Goal: Information Seeking & Learning: Learn about a topic

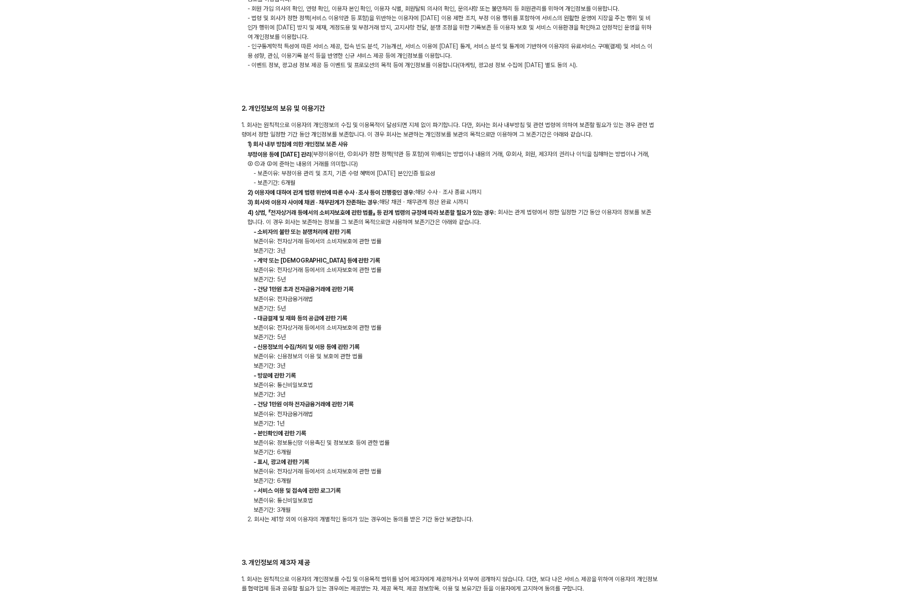
drag, startPoint x: 262, startPoint y: 107, endPoint x: 693, endPoint y: 386, distance: 513.9
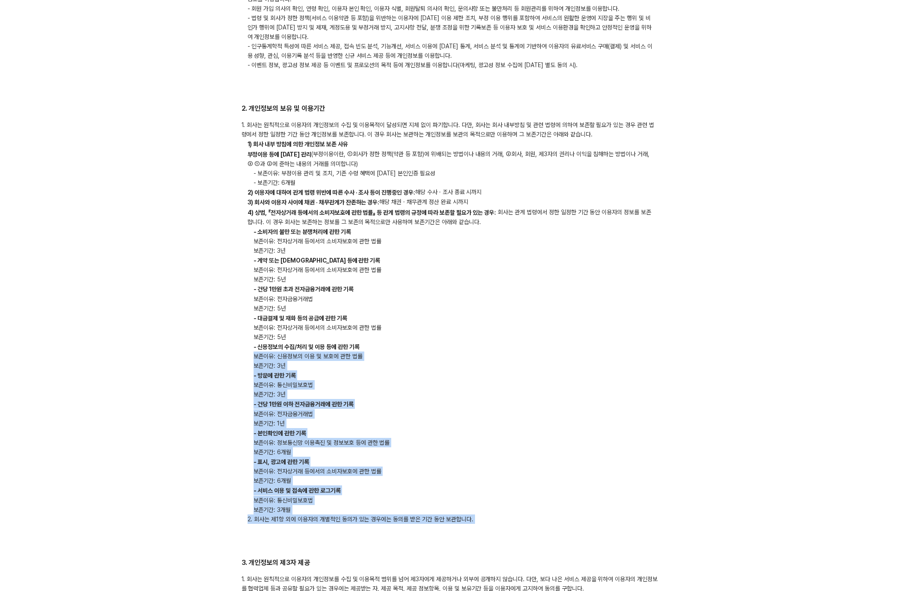
drag, startPoint x: 505, startPoint y: 536, endPoint x: 554, endPoint y: 348, distance: 194.1
click at [551, 346] on p "- 신용정보의 수집/처리 및 이용 등에 관한 기록" at bounding box center [450, 347] width 417 height 10
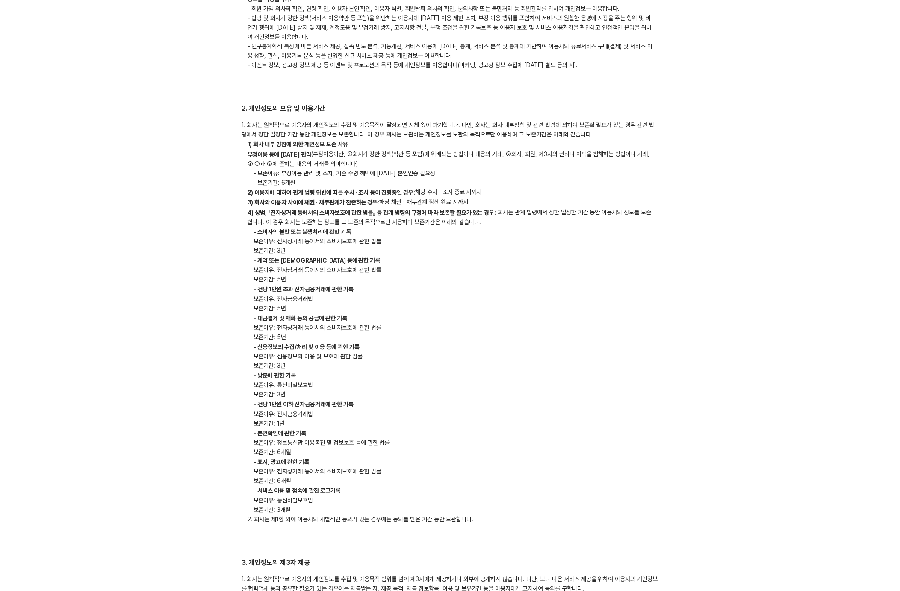
drag, startPoint x: 299, startPoint y: 265, endPoint x: 481, endPoint y: 320, distance: 190.4
click at [481, 320] on div "1. 회사는 원칙적으로 이용자의 개인정보의 수집 및 이용목적이 달성되면 지체 없이 파기합니다. 다만, 회사는 회사 내부방침 및 관련 법령에 의…" at bounding box center [450, 321] width 417 height 403
click at [483, 320] on p "- 대금결제 및 재화 등의 공급에 관한 기록" at bounding box center [450, 318] width 417 height 10
drag, startPoint x: 240, startPoint y: 101, endPoint x: 563, endPoint y: 397, distance: 437.8
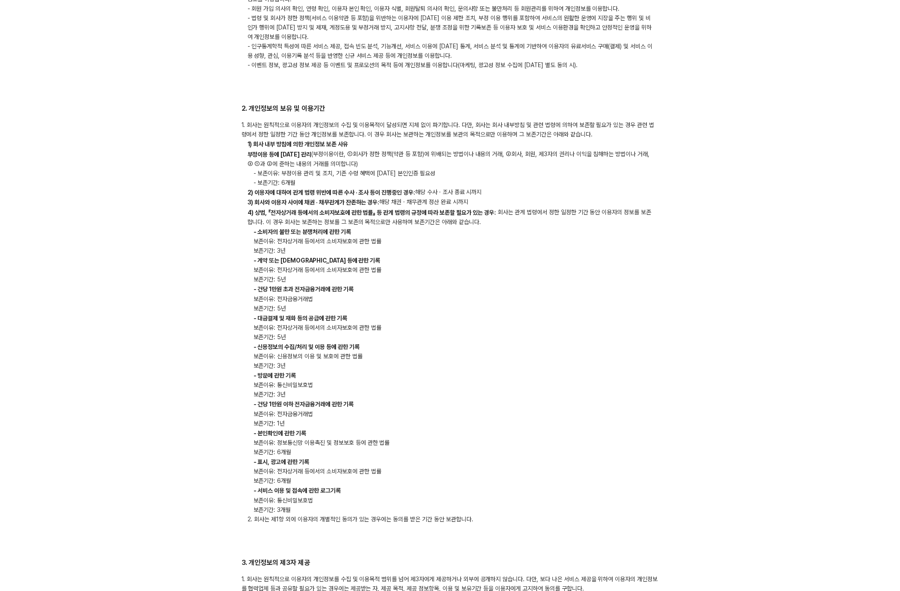
click at [563, 396] on p "보존기간: 3년" at bounding box center [450, 394] width 417 height 9
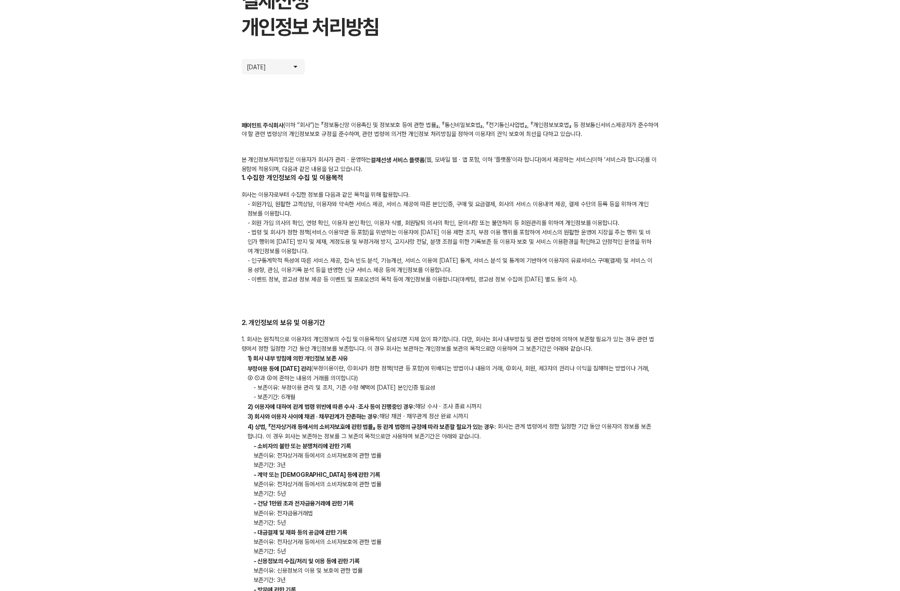
scroll to position [74, 0]
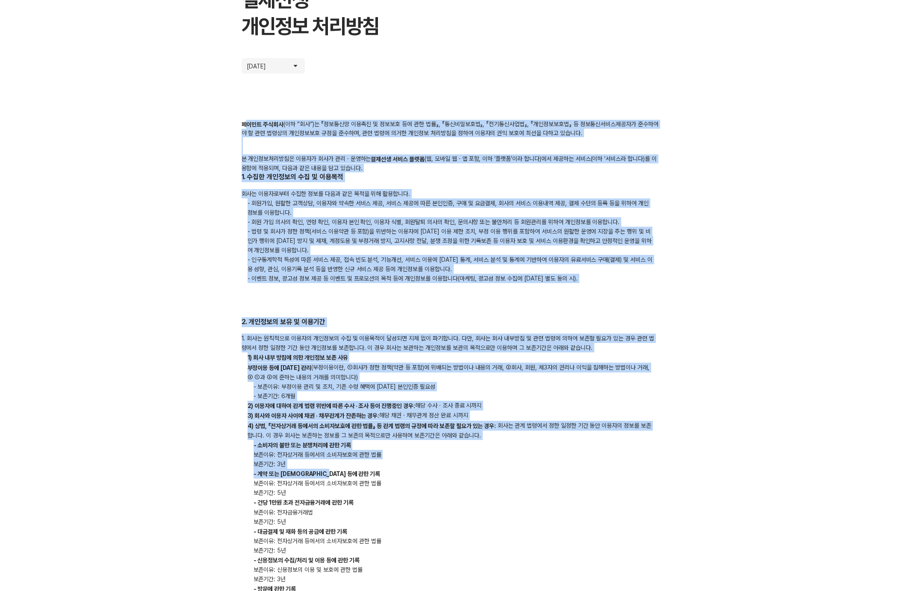
drag, startPoint x: 249, startPoint y: 120, endPoint x: 505, endPoint y: 472, distance: 435.3
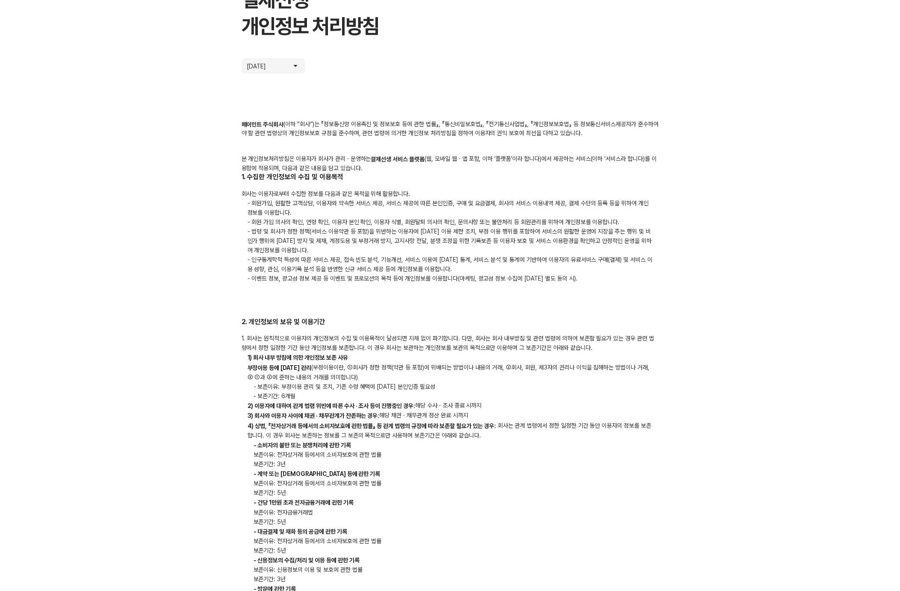
click at [505, 470] on p "- 계약 또는 [DEMOGRAPHIC_DATA] 등에 관한 기록" at bounding box center [450, 474] width 417 height 10
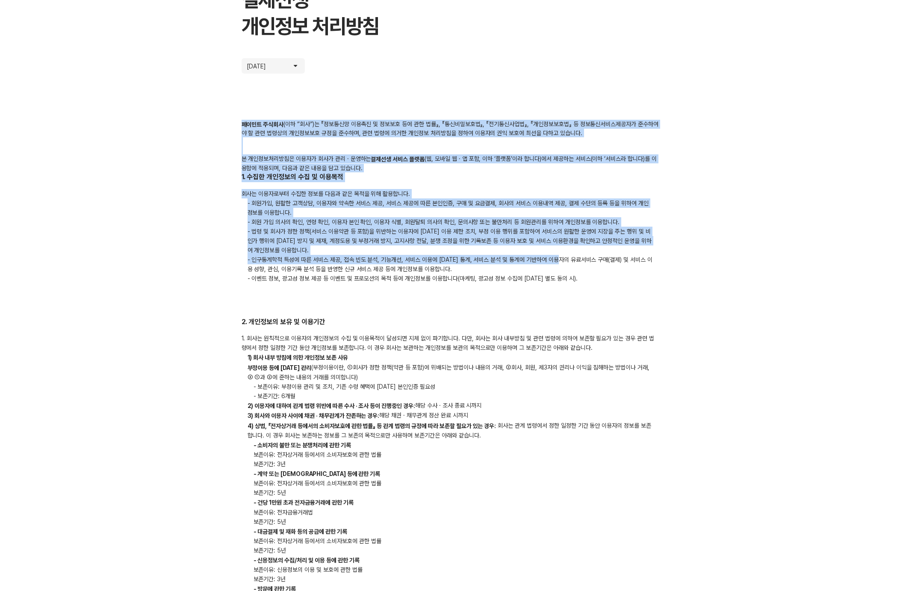
drag, startPoint x: 566, startPoint y: 261, endPoint x: 306, endPoint y: 95, distance: 307.9
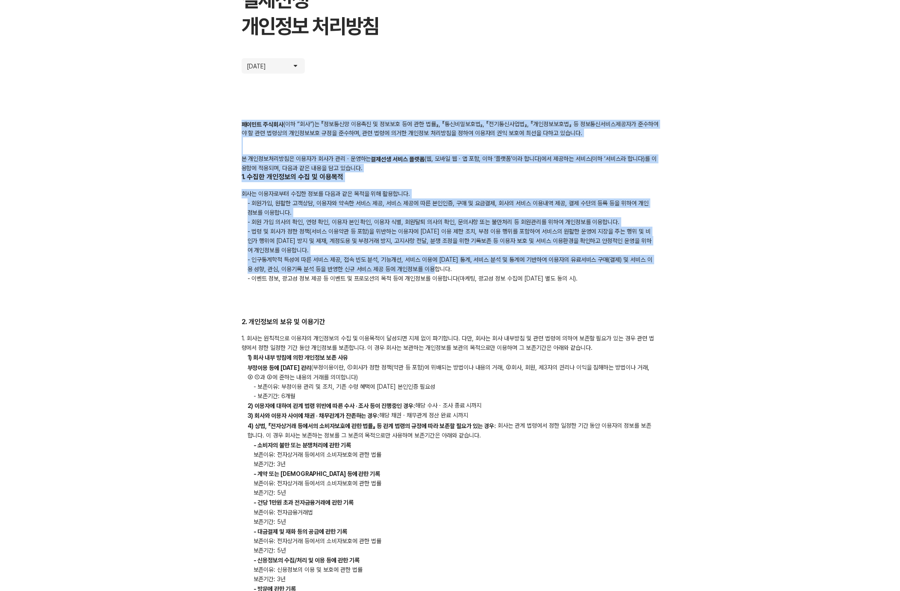
drag, startPoint x: 247, startPoint y: 119, endPoint x: 577, endPoint y: 269, distance: 363.0
click at [577, 269] on p "- 인구통계학적 특성에 따른 서비스 제공, 접속 빈도 분석, 기능개선, 서비스 이용에 [DATE] 통계, 서비스 분석 및 통계에 기반하여 이용…" at bounding box center [450, 264] width 417 height 19
drag, startPoint x: 601, startPoint y: 293, endPoint x: 207, endPoint y: 120, distance: 430.4
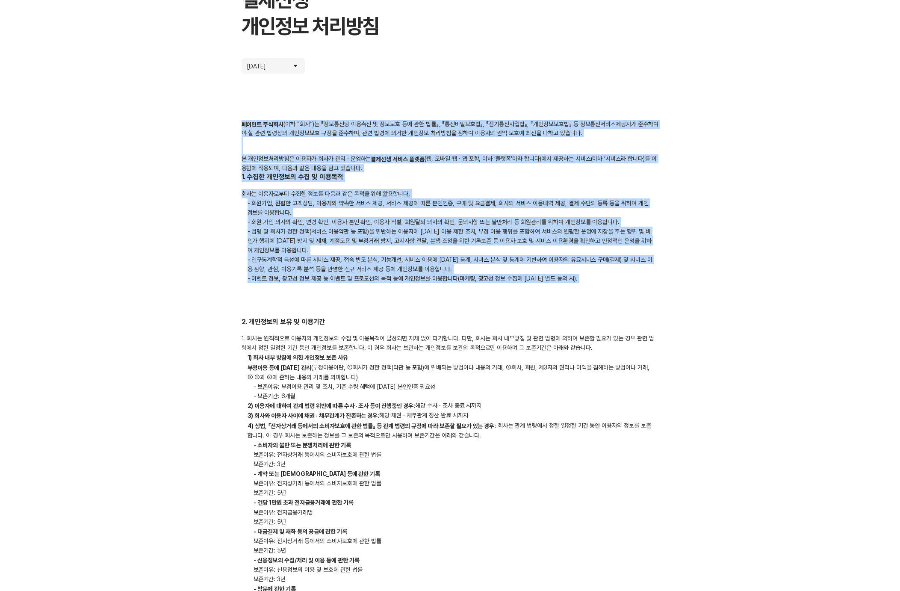
drag, startPoint x: 375, startPoint y: 163, endPoint x: 462, endPoint y: 118, distance: 98.0
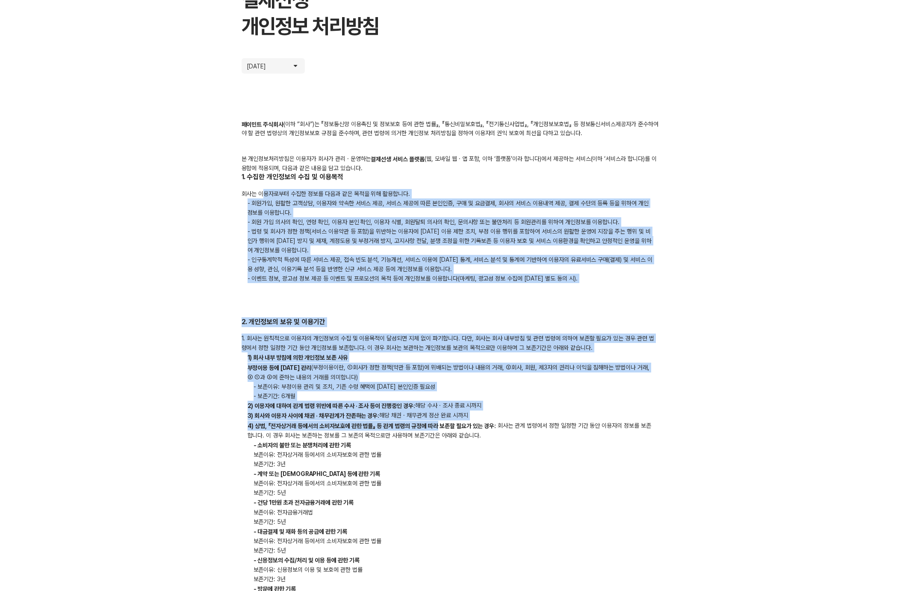
drag, startPoint x: 261, startPoint y: 192, endPoint x: 441, endPoint y: 429, distance: 296.7
click at [441, 429] on b "4) 상법, 『전자상거래 등에서의 소비자보호에 관한 법률』 등 관계 법령의 규정에 따라 보존할 필요가 있는 경우:" at bounding box center [372, 426] width 249 height 7
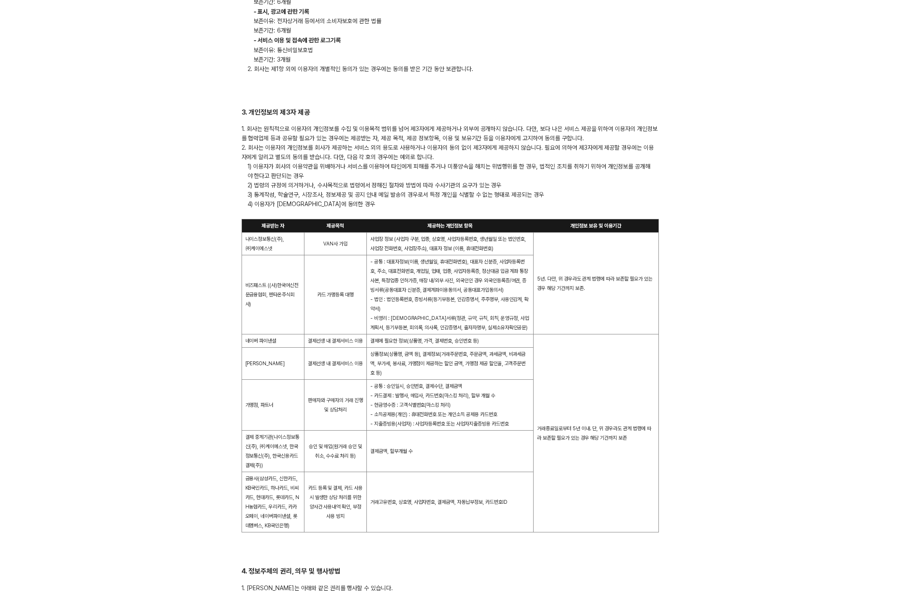
scroll to position [746, 0]
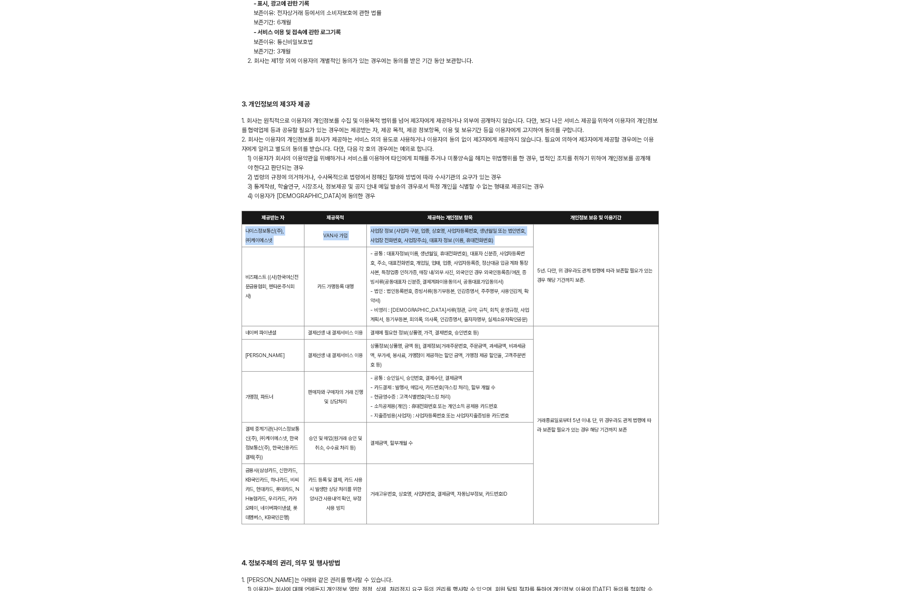
drag, startPoint x: 246, startPoint y: 229, endPoint x: 555, endPoint y: 248, distance: 309.8
click at [555, 247] on tr "나이스정보통신(주), ㈜케이에스넷 VAN사 가입 사업장 정보 (사업자 구분, 업종, 상호명, 사업자등록번호, 생년월일 또는 법인번호, 사업장 …" at bounding box center [450, 236] width 417 height 23
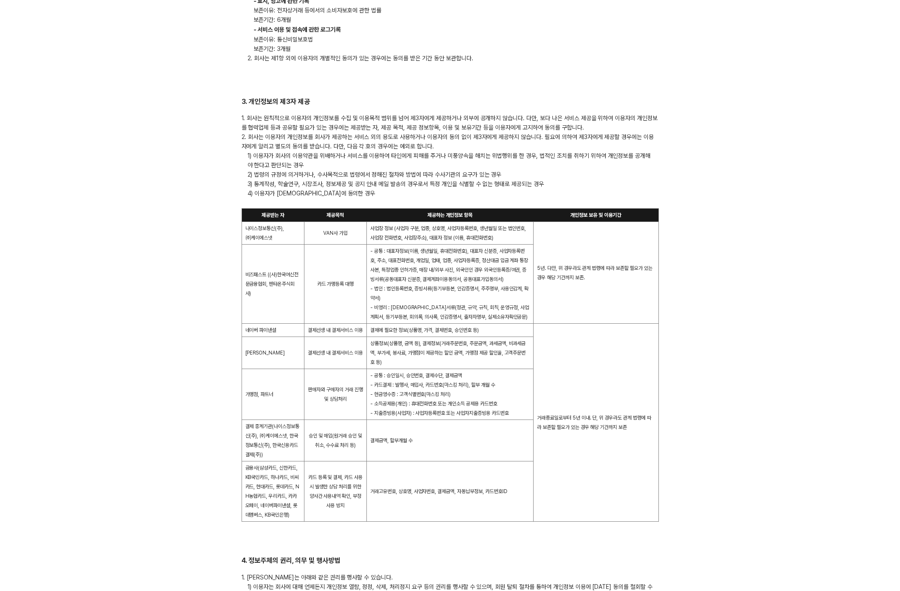
click at [275, 284] on td "비즈패스트 ((사)한국여신전문금융협회, 펜타온주식회사)" at bounding box center [273, 284] width 62 height 79
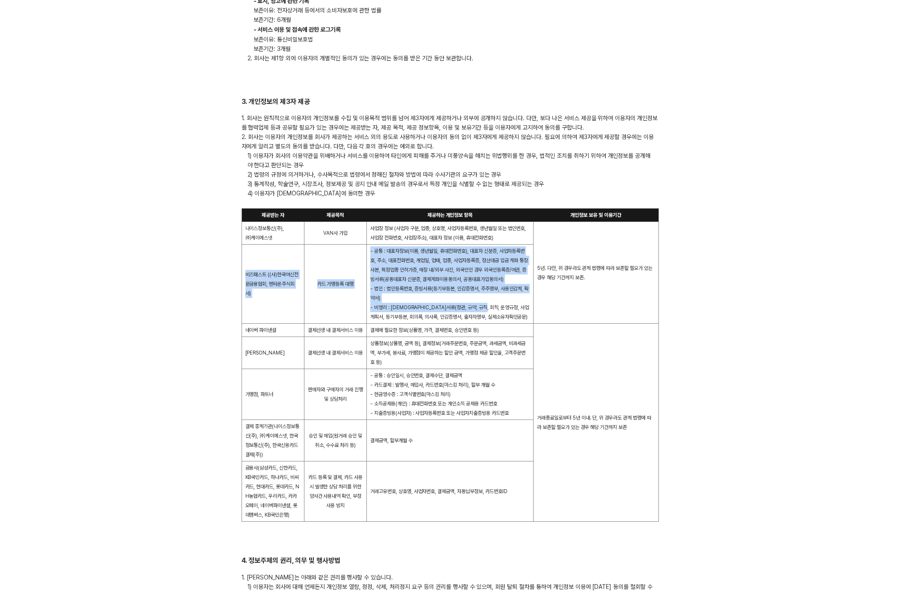
drag, startPoint x: 253, startPoint y: 263, endPoint x: 503, endPoint y: 309, distance: 254.5
click at [501, 309] on tr "비즈패스트 ((사)한국여신전문금융협회, 펜타온주식회사) 카드 가맹등록 대행 - 공통 : 대표자정보(이름, 생년월일, 휴대전화번호), 대표자 신…" at bounding box center [450, 284] width 417 height 79
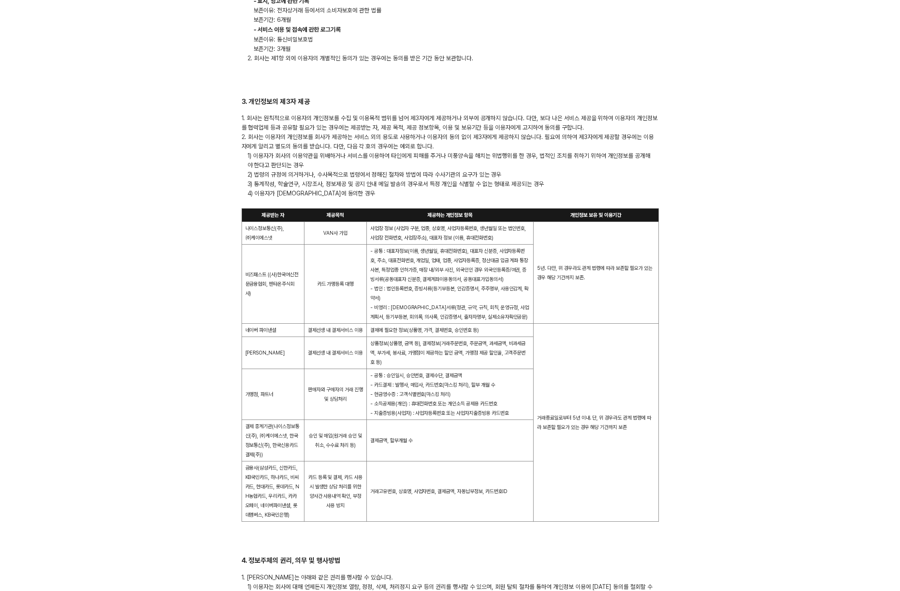
drag, startPoint x: 508, startPoint y: 310, endPoint x: 514, endPoint y: 312, distance: 6.6
click at [508, 310] on span "- 비영리 : [DEMOGRAPHIC_DATA]서류(정관, 규약, 규칙, 회칙, 운영규정, 사업계획서, 등기부등본, 회의록, 의사록, 인감증명…" at bounding box center [449, 312] width 159 height 15
drag, startPoint x: 245, startPoint y: 334, endPoint x: 495, endPoint y: 335, distance: 250.2
click at [494, 335] on tr "네이버 파이낸셜 결제선생 내 결제서비스 이용 결제에 필요한 정보(상품명, 가격, 결제번호, 승인번호 등) 거래종료일로부터 5년 이내. 단, 위…" at bounding box center [450, 330] width 417 height 13
drag, startPoint x: 495, startPoint y: 335, endPoint x: 314, endPoint y: 369, distance: 184.9
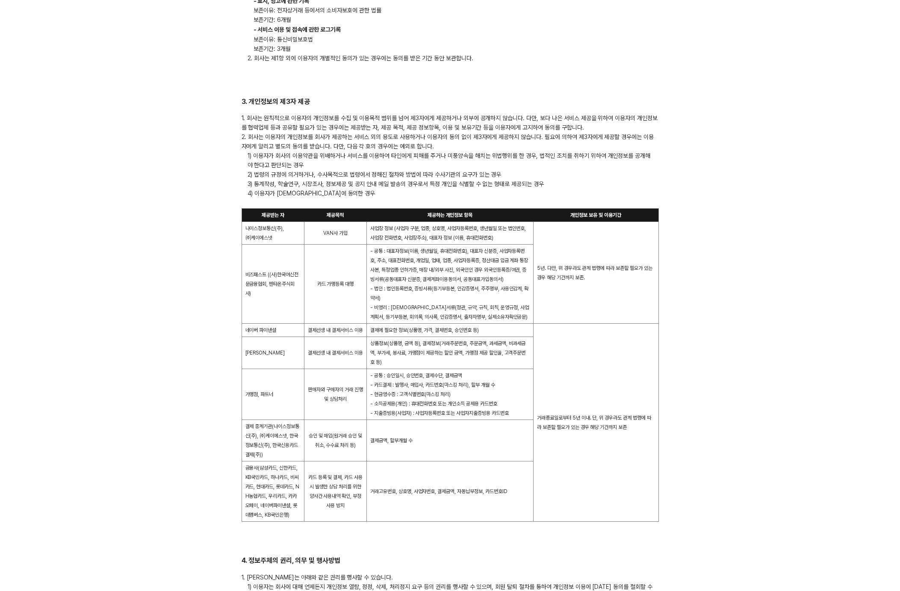
click at [495, 335] on td "결제에 필요한 정보(상품명, 가격, 결제번호, 승인번호 등)" at bounding box center [450, 330] width 167 height 13
drag, startPoint x: 249, startPoint y: 354, endPoint x: 463, endPoint y: 373, distance: 215.2
click at [463, 369] on tr "카카오페이 결제선생 내 결제서비스 이용 상품정보(상품명, 금액 등), 결제정보(거래주문번호, 주문금액, 과세금액, 비과세금액, 부가세, 봉사료…" at bounding box center [450, 353] width 417 height 32
click at [394, 364] on td "상품정보(상품명, 금액 등), 결제정보(거래주문번호, 주문금액, 과세금액, 비과세금액, 부가세, 봉사료, 가맹점이 제공하는 할인 금액, 가맹점…" at bounding box center [450, 353] width 167 height 32
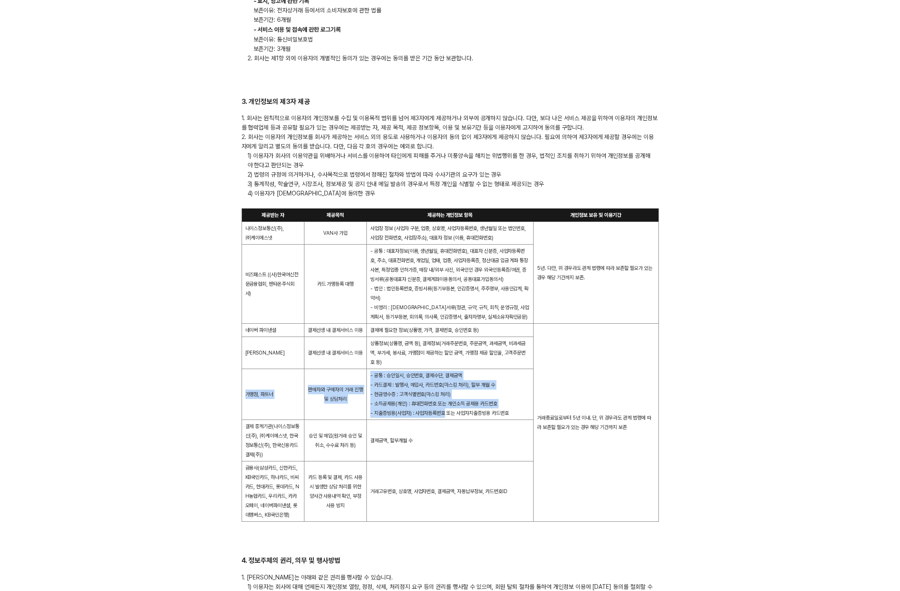
drag, startPoint x: 250, startPoint y: 384, endPoint x: 448, endPoint y: 423, distance: 202.0
click at [449, 420] on tr "가맹점, 파트너 판매자와 구매자의 거래 진행 및 상담처리 - 공통 : 승인일시, 승인번호, 결제수단, 결제금액 - 카드결제 : 발행사, 매입사…" at bounding box center [450, 394] width 417 height 51
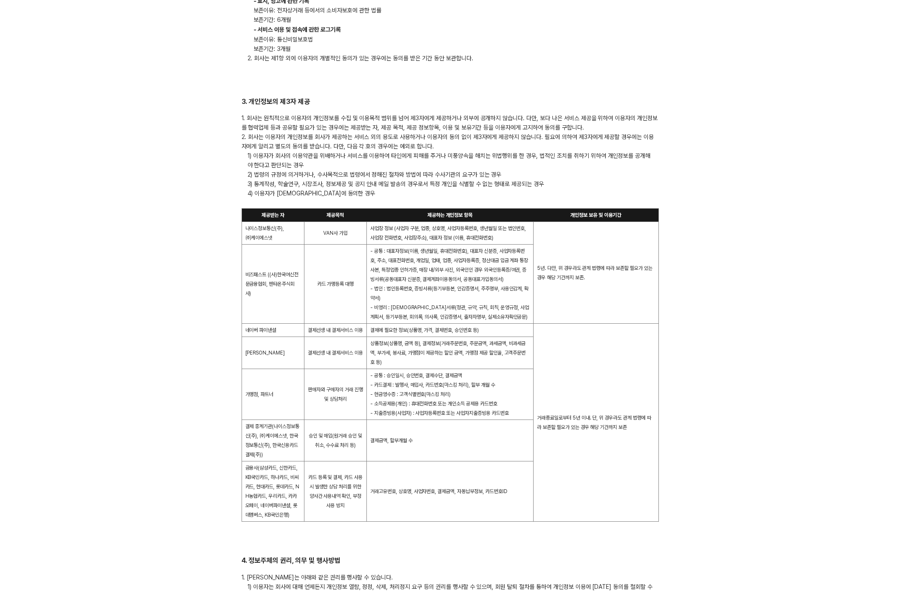
drag, startPoint x: 448, startPoint y: 423, endPoint x: 443, endPoint y: 425, distance: 5.4
click at [448, 416] on span "- 현금영수증 : 고객식별번호(마스킹 처리)  - 소득공제용(개인) : 휴대전화번호 또는 개인소득 공제용 카드번호  - 지출증빙용(사업자) :…" at bounding box center [439, 403] width 139 height 25
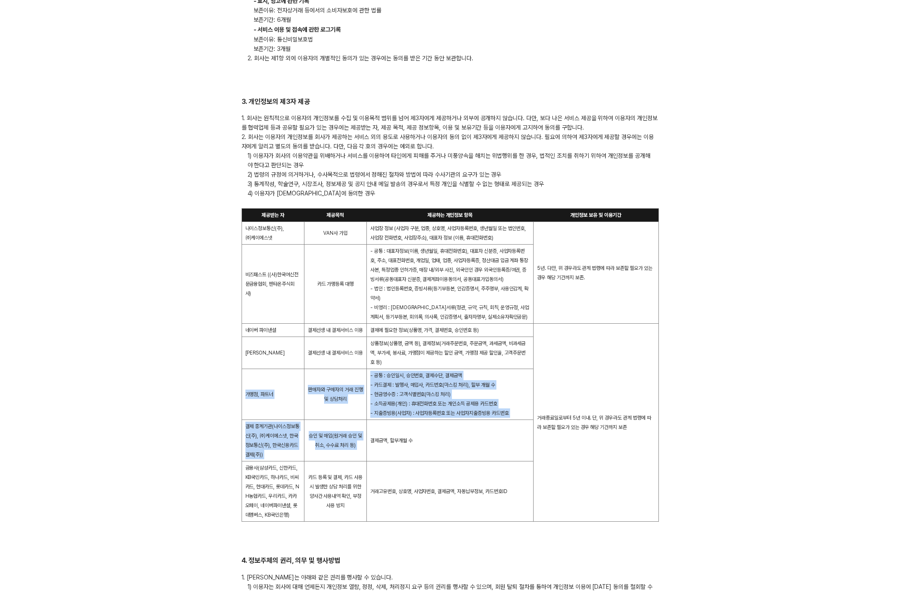
drag, startPoint x: 255, startPoint y: 397, endPoint x: 484, endPoint y: 437, distance: 232.3
click at [484, 437] on tbody "제공받는 자 제공목적 제공하는 개인정보 항목 개인정보 보유 및 이용기간 나이스정보통신(주), ㈜케이에스넷 VAN사 가입 사업장 정보 (사업자 …" at bounding box center [450, 365] width 417 height 313
click at [484, 437] on td "결제금액, 할부개월 수" at bounding box center [450, 440] width 167 height 41
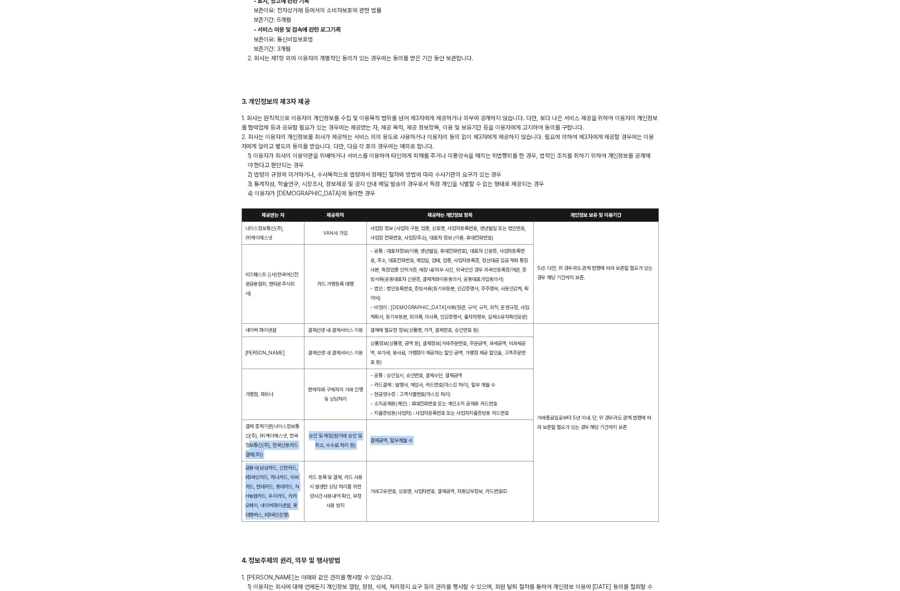
drag, startPoint x: 292, startPoint y: 522, endPoint x: 275, endPoint y: 449, distance: 75.0
click at [265, 449] on tbody "제공받는 자 제공목적 제공하는 개인정보 항목 개인정보 보유 및 이용기간 나이스정보통신(주), ㈜케이에스넷 VAN사 가입 사업장 정보 (사업자 …" at bounding box center [450, 365] width 417 height 313
click at [456, 474] on td "거래고유번호, 상호명, 사업자번호, 결제금액, 자동납부정보, 카드번호ID" at bounding box center [450, 492] width 167 height 60
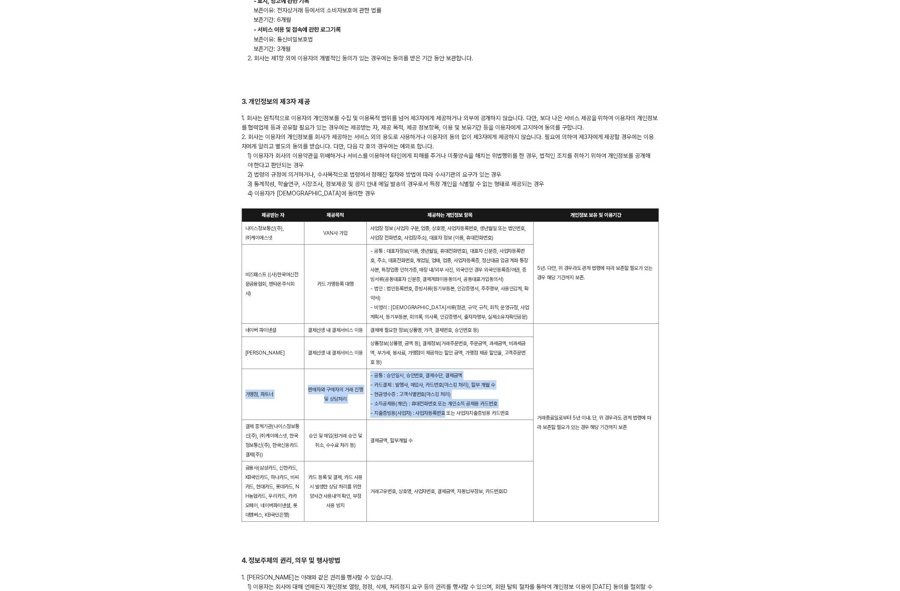
drag, startPoint x: 272, startPoint y: 391, endPoint x: 462, endPoint y: 428, distance: 193.8
click at [462, 420] on tr "가맹점, 파트너 판매자와 구매자의 거래 진행 및 상담처리 - 공통 : 승인일시, 승인번호, 결제수단, 결제금액 - 카드결제 : 발행사, 매입사…" at bounding box center [450, 394] width 417 height 51
click at [487, 420] on td "- 공통 : 승인일시, 승인번호, 결제수단, 결제금액 - 카드결제 : 발행사, 매입사, 카드번호(마스킹 처리), 할부 개월 수 - 현금영수증 …" at bounding box center [450, 394] width 167 height 51
drag, startPoint x: 526, startPoint y: 429, endPoint x: 486, endPoint y: 419, distance: 41.3
click at [486, 419] on td "- 공통 : 승인일시, 승인번호, 결제수단, 결제금액 - 카드결제 : 발행사, 매입사, 카드번호(마스킹 처리), 할부 개월 수 - 현금영수증 …" at bounding box center [450, 394] width 167 height 51
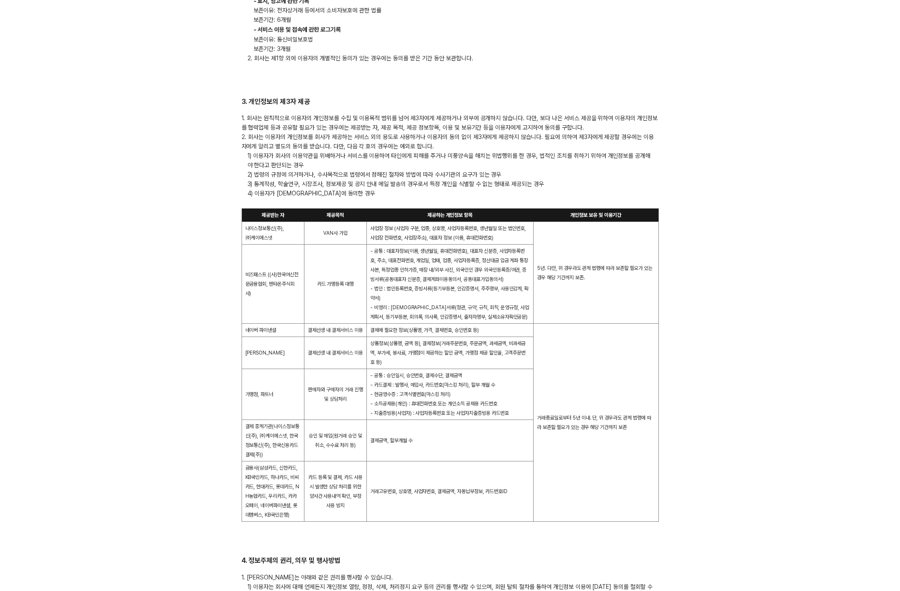
click at [449, 416] on span "- 현금영수증 : 고객식별번호(마스킹 처리)  - 소득공제용(개인) : 휴대전화번호 또는 개인소득 공제용 카드번호  - 지출증빙용(사업자) :…" at bounding box center [439, 403] width 139 height 25
drag, startPoint x: 246, startPoint y: 435, endPoint x: 432, endPoint y: 466, distance: 187.8
click at [432, 462] on tr "결제 중계기관(나이스정보통신(주), ㈜케이에스넷, 한국정보통신(주), 한국신용카드결제(주)) 승인 및 매입(원거래 승인 및 취소, 수수료 처리…" at bounding box center [450, 440] width 417 height 41
click at [420, 459] on td "결제금액, 할부개월 수" at bounding box center [450, 440] width 167 height 41
drag, startPoint x: 426, startPoint y: 452, endPoint x: 373, endPoint y: 459, distance: 54.3
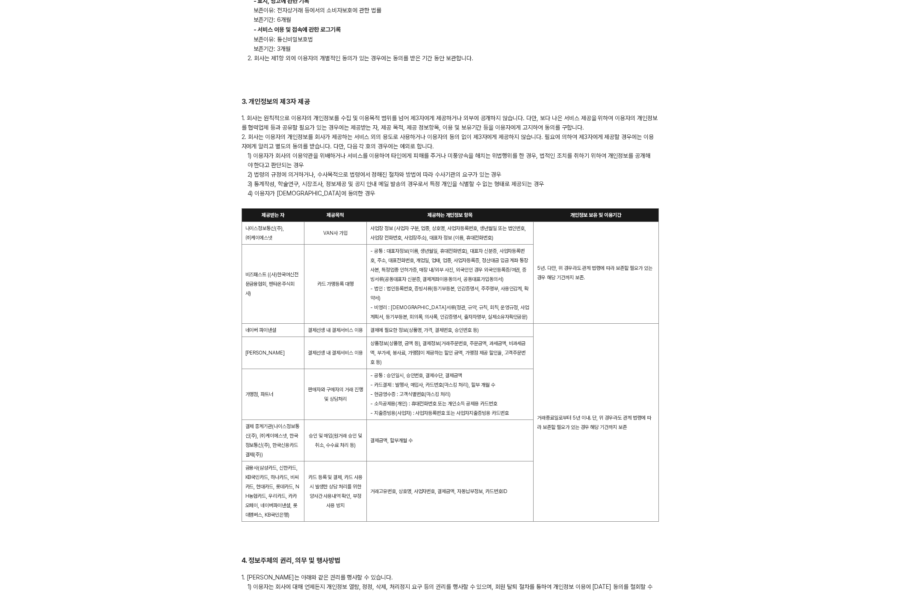
click at [373, 458] on td "결제금액, 할부개월 수" at bounding box center [450, 440] width 167 height 41
click at [351, 459] on td "승인 및 매입(원거래 승인 및 취소, 수수료 처리 등)" at bounding box center [335, 440] width 62 height 41
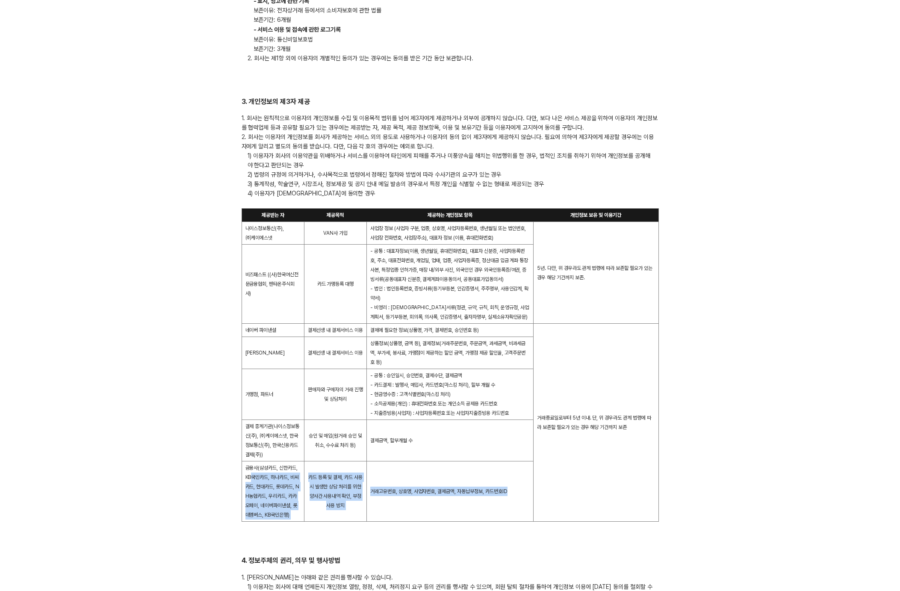
drag, startPoint x: 260, startPoint y: 484, endPoint x: 466, endPoint y: 519, distance: 209.1
click at [465, 519] on tr "금융사(삼성카드, 신한카드, KB국민카드, 하나카드, 비씨카드, 현대카드, 롯데카드, NH농협카드, 우리카드, 카카오페이, 네이버파이낸셜, 롯…" at bounding box center [450, 492] width 417 height 60
click at [466, 519] on td "거래고유번호, 상호명, 사업자번호, 결제금액, 자동납부정보, 카드번호ID" at bounding box center [450, 492] width 167 height 60
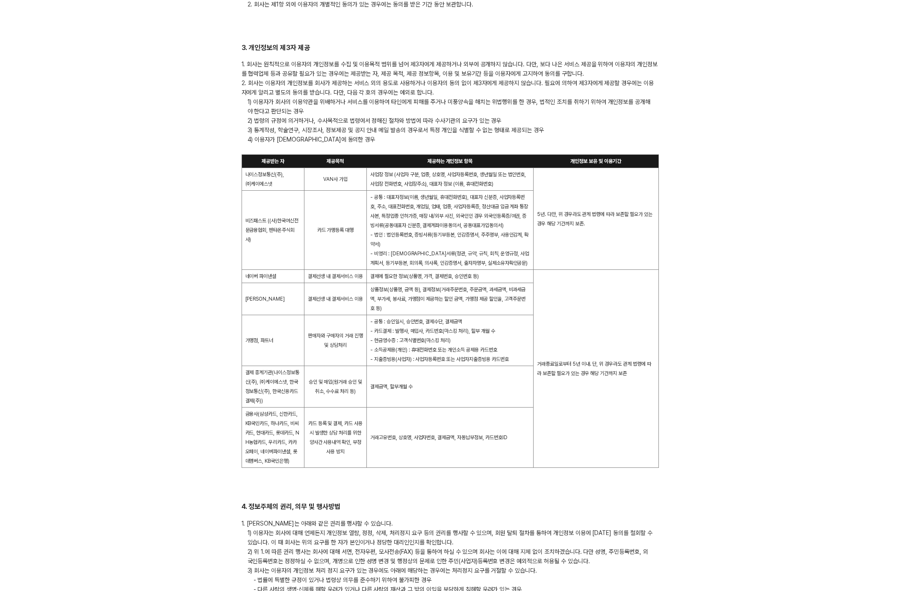
scroll to position [803, 0]
drag, startPoint x: 263, startPoint y: 423, endPoint x: 269, endPoint y: 472, distance: 49.6
click at [269, 468] on td "금융사(삼성카드, 신한카드, KB국민카드, 하나카드, 비씨카드, 현대카드, 롯데카드, NH농협카드, 우리카드, 카카오페이, 네이버파이낸셜, 롯…" at bounding box center [273, 438] width 62 height 60
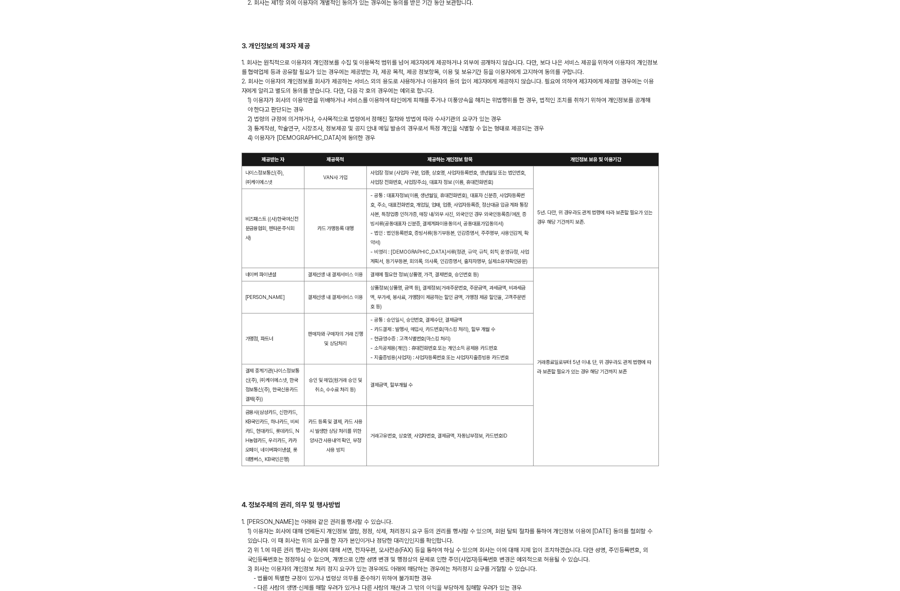
click at [285, 464] on td "금융사(삼성카드, 신한카드, KB국민카드, 하나카드, 비씨카드, 현대카드, 롯데카드, NH농협카드, 우리카드, 카카오페이, 네이버파이낸셜, 롯…" at bounding box center [273, 436] width 62 height 60
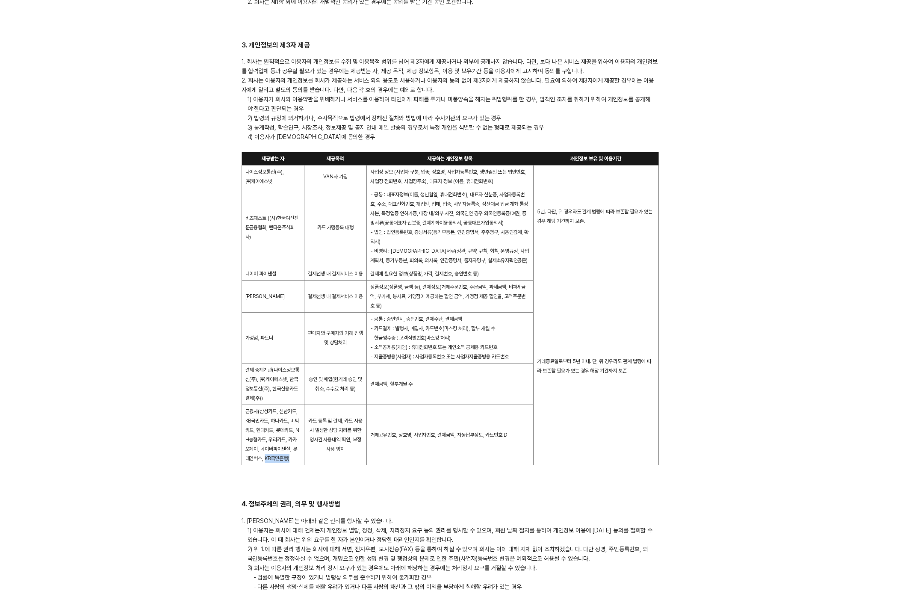
drag, startPoint x: 271, startPoint y: 468, endPoint x: 309, endPoint y: 454, distance: 40.6
click at [299, 465] on td "금융사(삼성카드, 신한카드, KB국민카드, 하나카드, 비씨카드, 현대카드, 롯데카드, NH농협카드, 우리카드, 카카오페이, 네이버파이낸셜, 롯…" at bounding box center [273, 435] width 62 height 60
click at [313, 443] on td "카드 등록 및 결제, 카드 사용시 발생한 상담 처리를 위한 양사간 사용내역 확인, 부정사용 방지" at bounding box center [335, 435] width 62 height 60
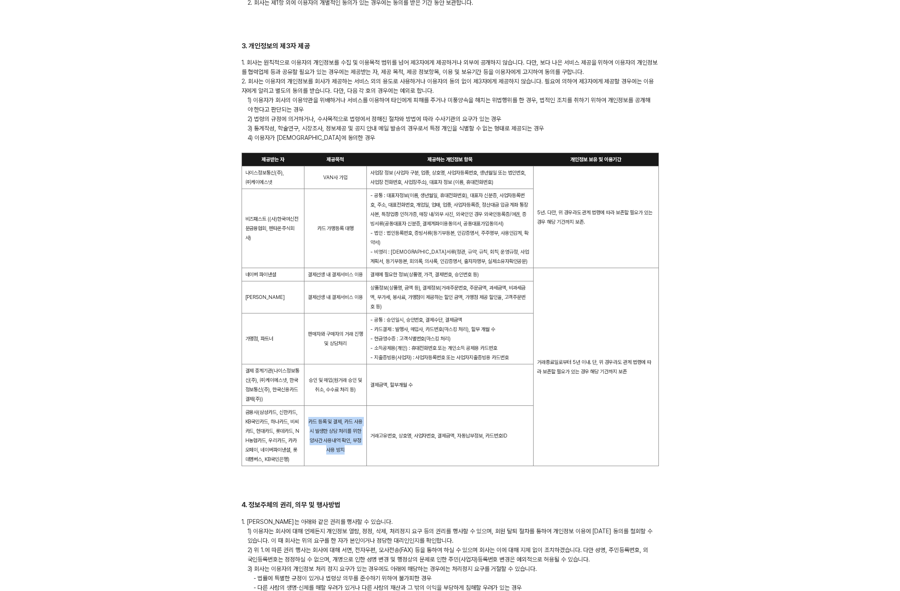
drag, startPoint x: 305, startPoint y: 417, endPoint x: 363, endPoint y: 464, distance: 74.2
click at [363, 464] on td "카드 등록 및 결제, 카드 사용시 발생한 상담 처리를 위한 양사간 사용내역 확인, 부정사용 방지" at bounding box center [335, 436] width 62 height 60
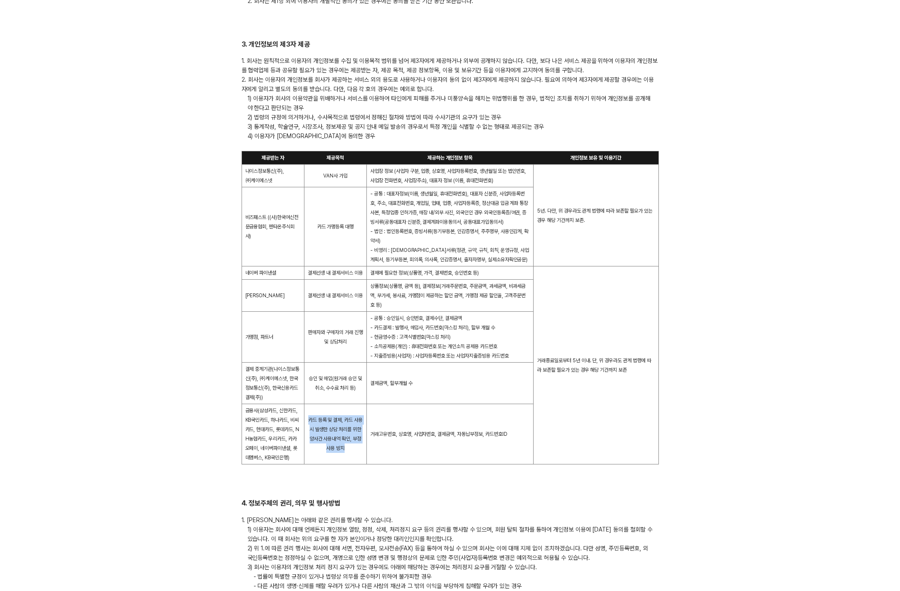
click at [362, 464] on td "카드 등록 및 결제, 카드 사용시 발생한 상담 처리를 위한 양사간 사용내역 확인, 부정사용 방지" at bounding box center [335, 434] width 62 height 60
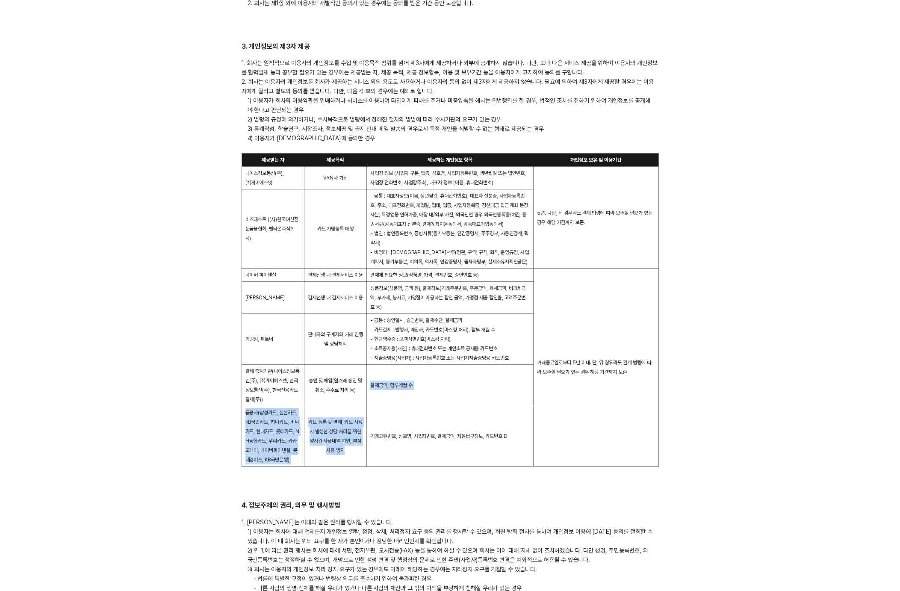
drag, startPoint x: 351, startPoint y: 461, endPoint x: 397, endPoint y: 430, distance: 54.9
click at [314, 414] on tbody "제공받는 자 제공목적 제공하는 개인정보 항목 개인정보 보유 및 이용기간 나이스정보통신(주), ㈜케이에스넷 VAN사 가입 사업장 정보 (사업자 …" at bounding box center [450, 310] width 417 height 313
click at [397, 430] on td "거래고유번호, 상호명, 사업자번호, 결제금액, 자동납부정보, 카드번호ID" at bounding box center [450, 436] width 167 height 60
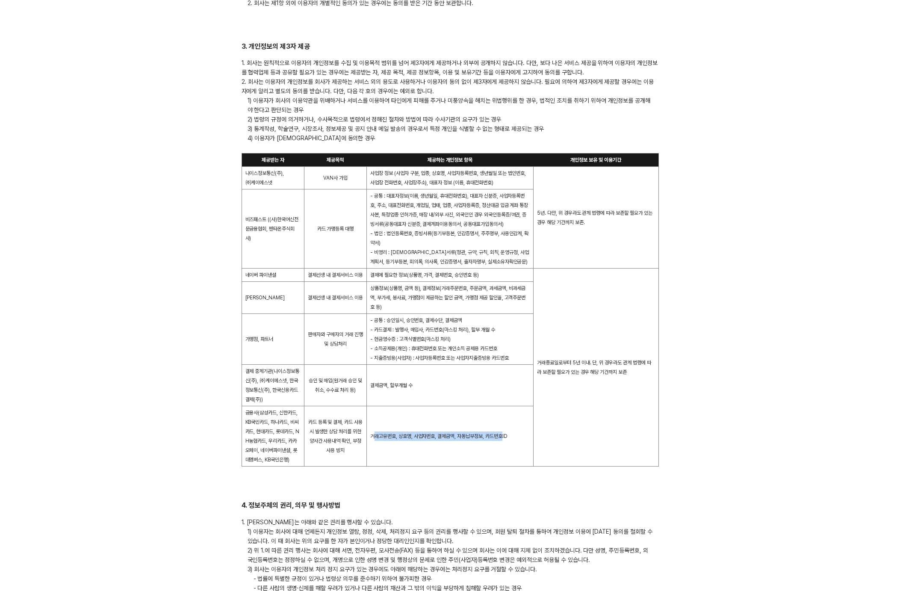
drag, startPoint x: 374, startPoint y: 446, endPoint x: 506, endPoint y: 444, distance: 132.6
click at [506, 444] on td "거래고유번호, 상호명, 사업자번호, 결제금액, 자동납부정보, 카드번호ID" at bounding box center [450, 436] width 167 height 60
click at [447, 446] on td "거래고유번호, 상호명, 사업자번호, 결제금액, 자동납부정보, 카드번호ID" at bounding box center [450, 436] width 167 height 60
drag, startPoint x: 380, startPoint y: 437, endPoint x: 508, endPoint y: 450, distance: 128.1
click at [508, 450] on td "거래고유번호, 상호명, 사업자번호, 결제금액, 자동납부정보, 카드번호ID" at bounding box center [450, 436] width 167 height 60
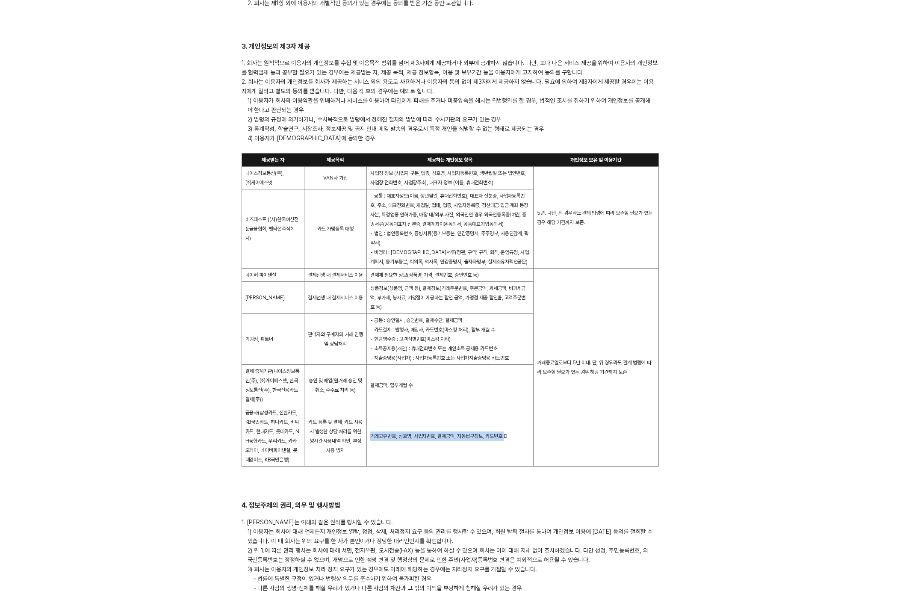
click at [508, 450] on td "거래고유번호, 상호명, 사업자번호, 결제금액, 자동납부정보, 카드번호ID" at bounding box center [450, 436] width 167 height 60
drag, startPoint x: 607, startPoint y: 403, endPoint x: 636, endPoint y: 429, distance: 40.0
click at [636, 429] on td "거래종료일로부터 5년 이내. 단, 위 경우라도 관계 법령에 따라 보존할 필요가 있는 경우 해당 기간까지 보존" at bounding box center [596, 368] width 125 height 198
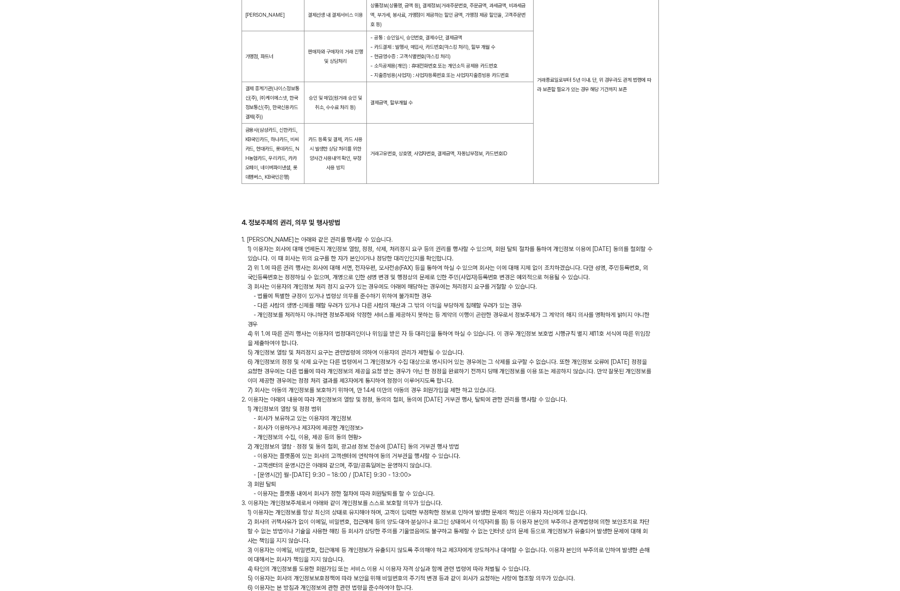
scroll to position [1109, 0]
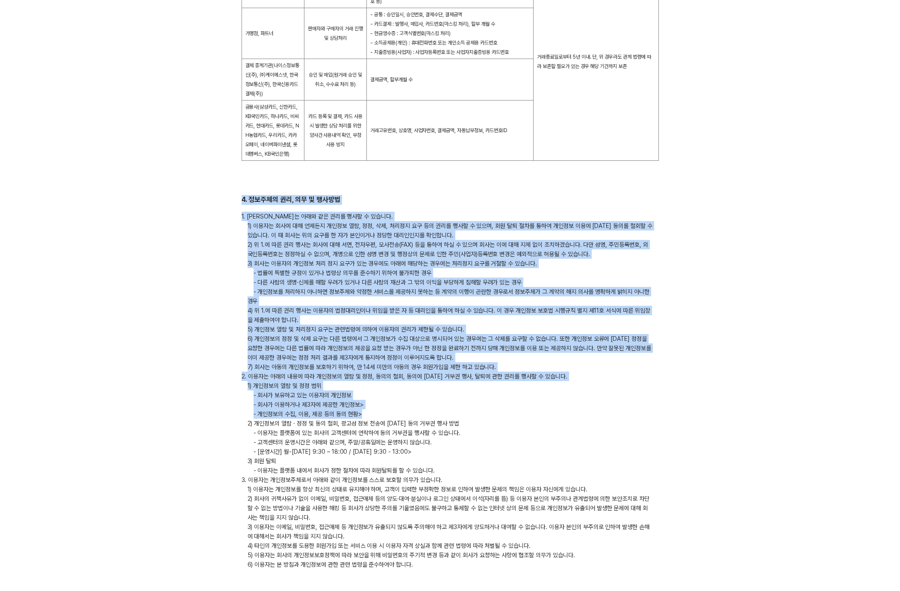
drag, startPoint x: 239, startPoint y: 207, endPoint x: 688, endPoint y: 423, distance: 498.2
click at [688, 423] on body "서비스 이용약관 개인정보 처리방침 고객정보 보안관리 약정서 개인정보 처리방침 결제선생 개인정보 처리방침 [DATE] 페이민트 주식회사 (이하 …" at bounding box center [450, 430] width 900 height 3078
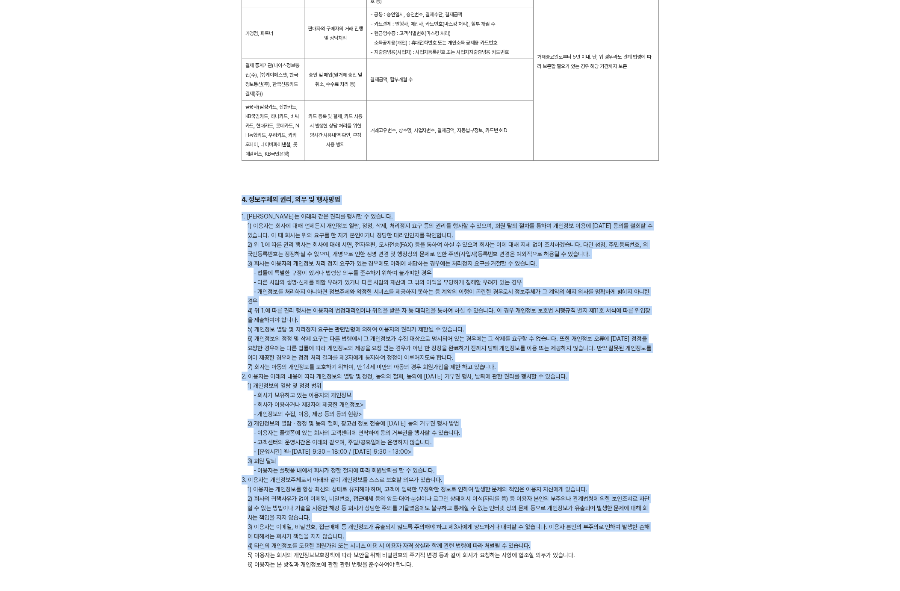
drag, startPoint x: 530, startPoint y: 557, endPoint x: 238, endPoint y: 191, distance: 468.1
click at [230, 189] on body "서비스 이용약관 개인정보 처리방침 고객정보 보안관리 약정서 개인정보 처리방침 결제선생 개인정보 처리방침 [DATE] 페이민트 주식회사 (이하 …" at bounding box center [450, 430] width 900 height 3078
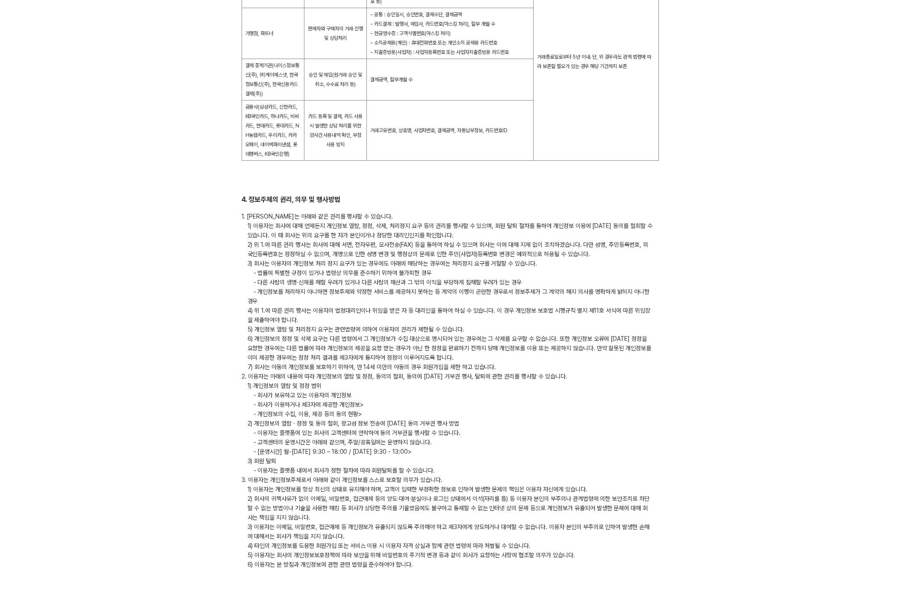
drag, startPoint x: 447, startPoint y: 314, endPoint x: 491, endPoint y: 420, distance: 114.2
click at [447, 306] on p "- 개인정보를 처리하지 아니하면 정보주체와 약정한 서비스를 제공하지 못하는 등 계약의 이행이 곤란한 경우로서 정보주체가 그 계약의 해지 의사를…" at bounding box center [450, 296] width 417 height 19
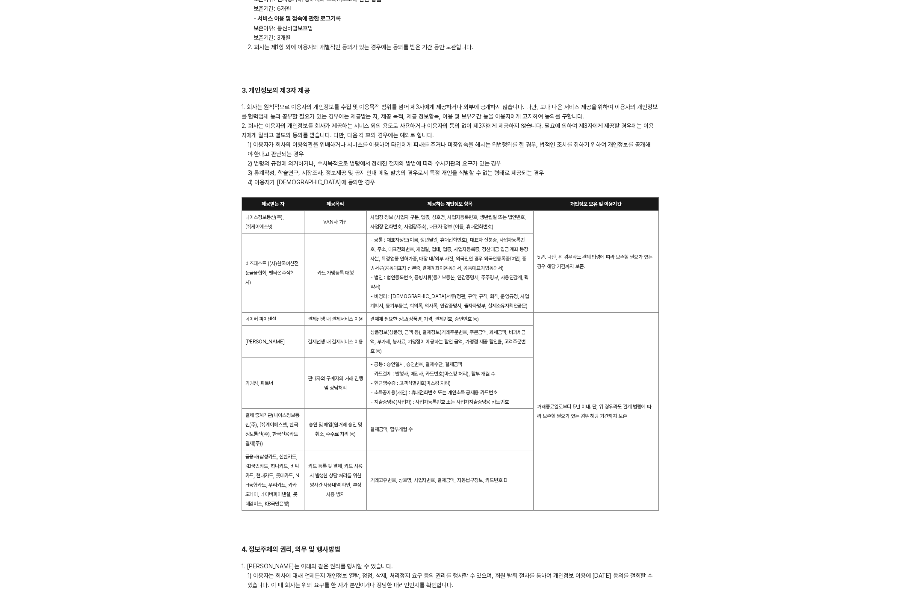
scroll to position [756, 0]
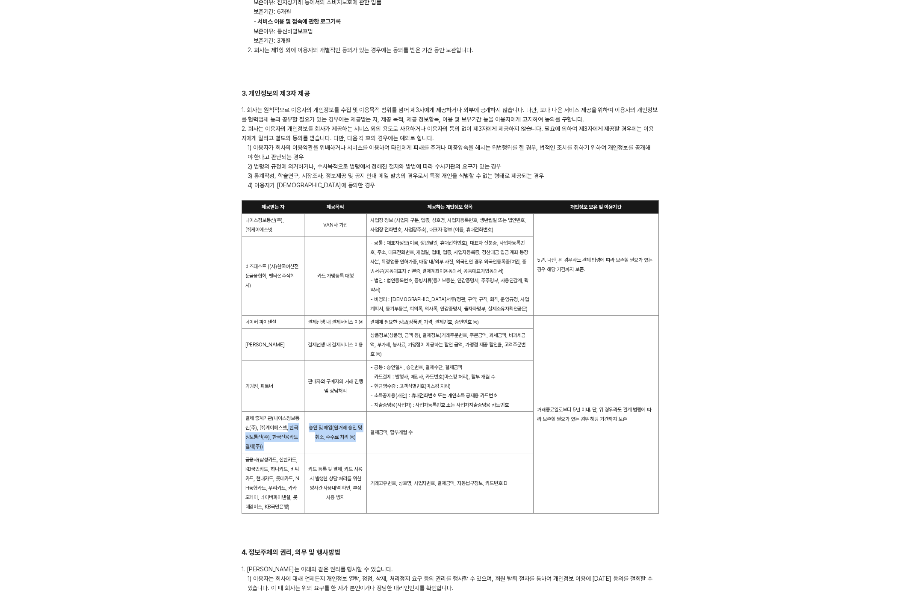
drag, startPoint x: 294, startPoint y: 437, endPoint x: 329, endPoint y: 448, distance: 36.8
click at [328, 450] on tr "결제 중계기관(나이스정보통신(주), ㈜케이에스넷, 한국정보통신(주), 한국신용카드결제(주)) 승인 및 매입(원거래 승인 및 취소, 수수료 처리…" at bounding box center [450, 432] width 417 height 41
click at [328, 444] on td "승인 및 매입(원거래 승인 및 취소, 수수료 처리 등)" at bounding box center [335, 432] width 62 height 41
drag, startPoint x: 311, startPoint y: 429, endPoint x: 367, endPoint y: 449, distance: 59.8
click at [367, 449] on tr "결제 중계기관(나이스정보통신(주), ㈜케이에스넷, 한국정보통신(주), 한국신용카드결제(주)) 승인 및 매입(원거래 승인 및 취소, 수수료 처리…" at bounding box center [450, 432] width 417 height 41
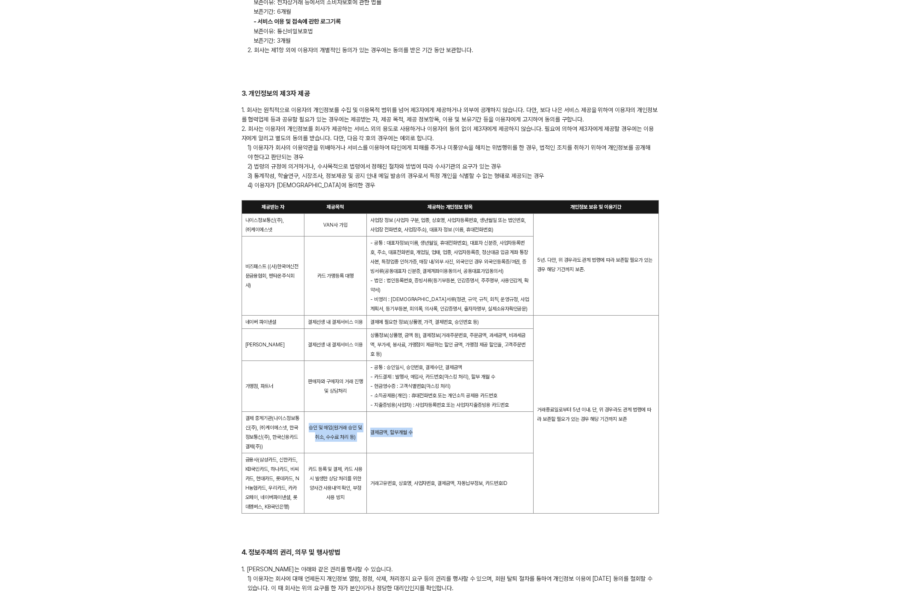
click at [355, 449] on td "승인 및 매입(원거래 승인 및 취소, 수수료 처리 등)" at bounding box center [335, 432] width 62 height 41
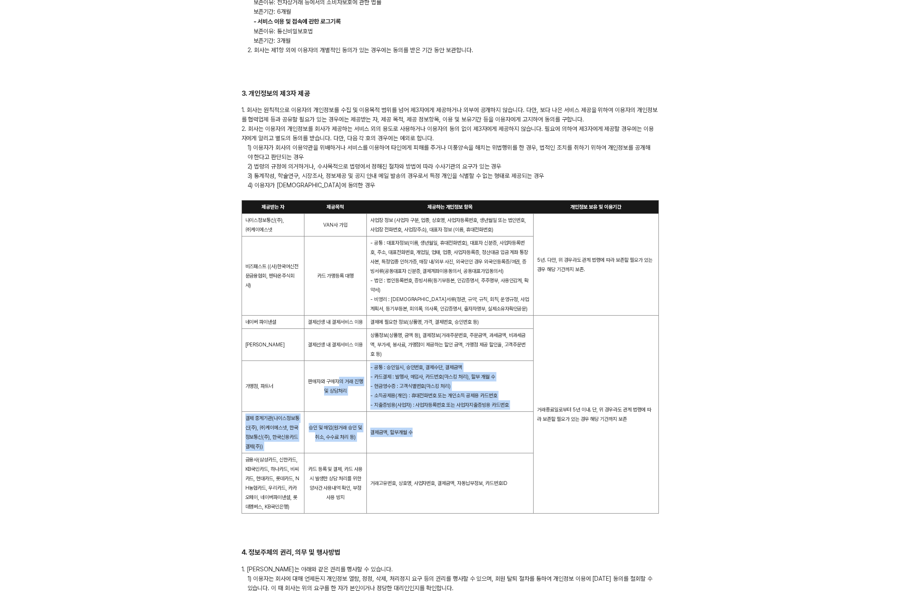
drag, startPoint x: 429, startPoint y: 442, endPoint x: 334, endPoint y: 397, distance: 105.0
click at [343, 394] on tbody "제공받는 자 제공목적 제공하는 개인정보 항목 개인정보 보유 및 이용기간 나이스정보통신(주), ㈜케이에스넷 VAN사 가입 사업장 정보 (사업자 …" at bounding box center [450, 357] width 417 height 313
click at [377, 453] on td "결제금액, 할부개월 수" at bounding box center [450, 432] width 167 height 41
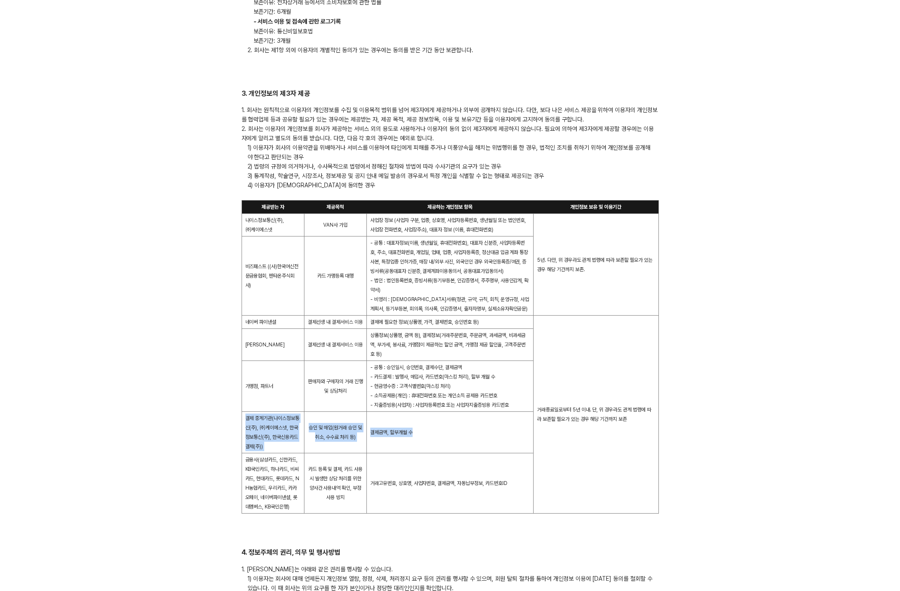
drag, startPoint x: 244, startPoint y: 425, endPoint x: 439, endPoint y: 458, distance: 197.8
click at [439, 453] on tr "결제 중계기관(나이스정보통신(주), ㈜케이에스넷, 한국정보통신(주), 한국신용카드결제(주)) 승인 및 매입(원거래 승인 및 취소, 수수료 처리…" at bounding box center [450, 432] width 417 height 41
click at [439, 453] on td "결제금액, 할부개월 수" at bounding box center [450, 432] width 167 height 41
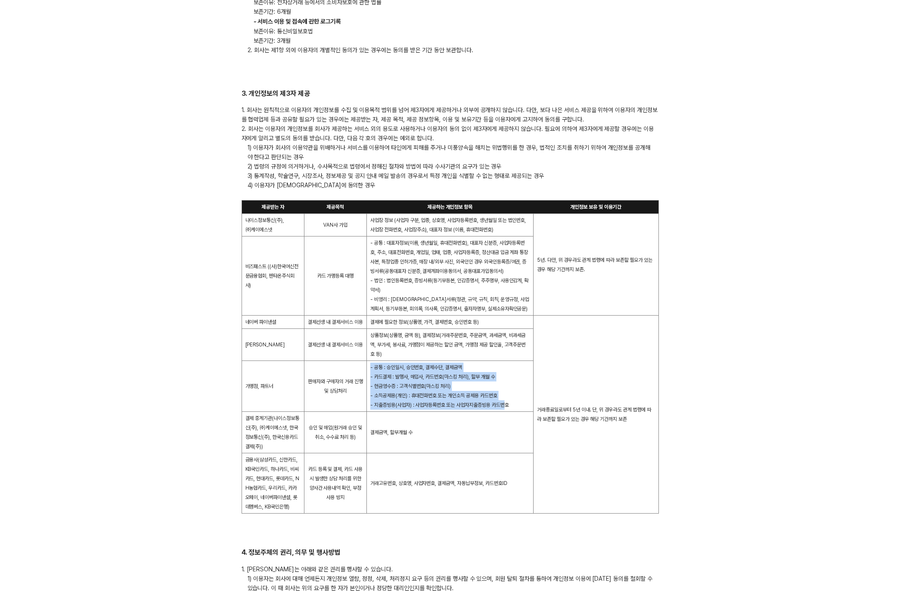
drag, startPoint x: 371, startPoint y: 375, endPoint x: 514, endPoint y: 414, distance: 148.1
click at [512, 412] on td "- 공통 : 승인일시, 승인번호, 결제수단, 결제금액 - 카드결제 : 발행사, 매입사, 카드번호(마스킹 처리), 할부 개월 수 - 현금영수증 …" at bounding box center [450, 386] width 167 height 51
drag, startPoint x: 501, startPoint y: 413, endPoint x: 494, endPoint y: 410, distance: 7.7
click at [501, 408] on span "- 현금영수증 : 고객식별번호(마스킹 처리)  - 소득공제용(개인) : 휴대전화번호 또는 개인소득 공제용 카드번호  - 지출증빙용(사업자) :…" at bounding box center [439, 395] width 139 height 25
drag, startPoint x: 528, startPoint y: 417, endPoint x: 278, endPoint y: 355, distance: 257.4
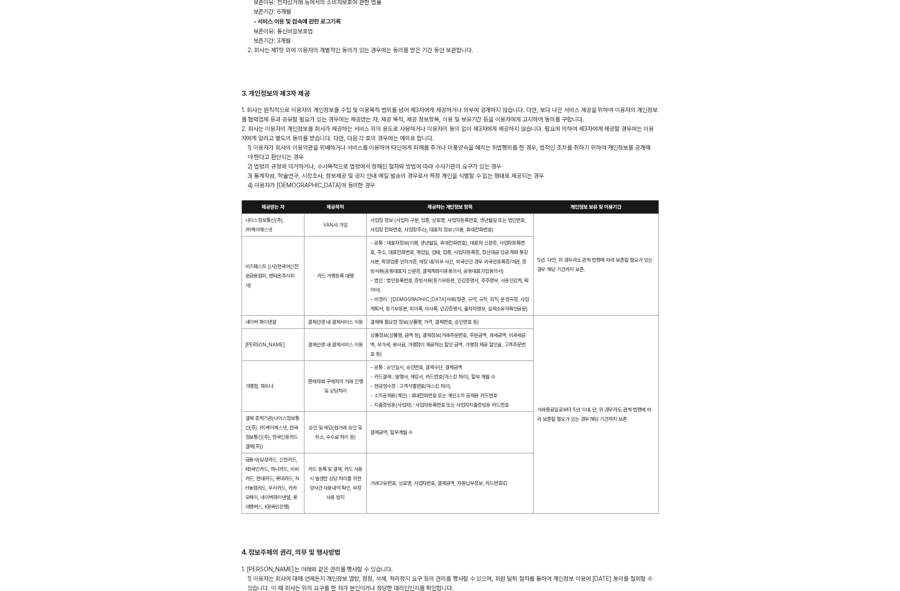
click at [279, 355] on tbody "제공받는 자 제공목적 제공하는 개인정보 항목 개인정보 보유 및 이용기간 나이스정보통신(주), ㈜케이에스넷 VAN사 가입 사업장 정보 (사업자 …" at bounding box center [450, 357] width 417 height 313
click at [276, 275] on td "비즈패스트 ((사)한국여신전문금융협회, 펜타온주식회사)" at bounding box center [273, 276] width 62 height 79
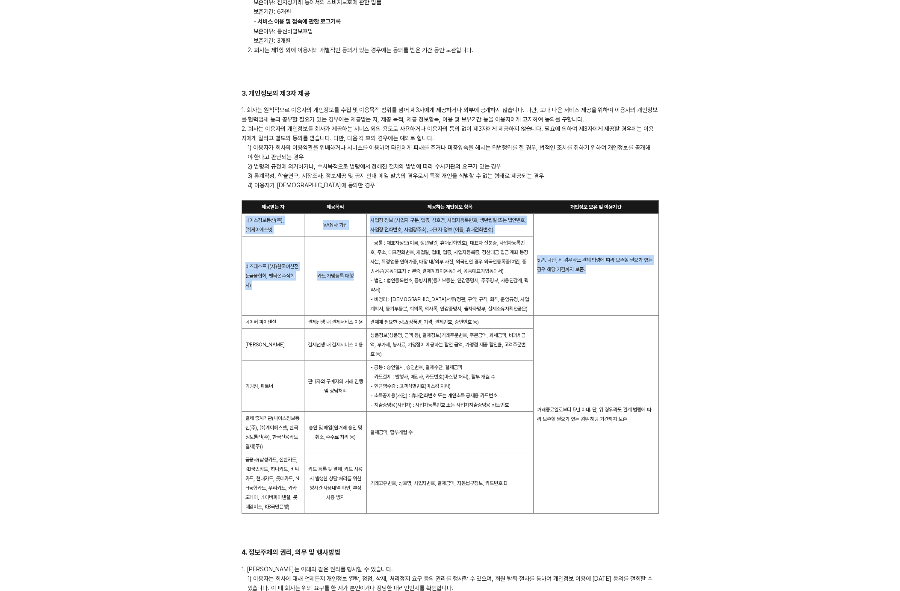
drag, startPoint x: 246, startPoint y: 218, endPoint x: 321, endPoint y: 293, distance: 106.8
click at [321, 293] on tbody "제공받는 자 제공목적 제공하는 개인정보 항목 개인정보 보유 및 이용기간 나이스정보통신(주), ㈜케이에스넷 VAN사 가입 사업장 정보 (사업자 …" at bounding box center [450, 357] width 417 height 313
click at [329, 293] on td "카드 가맹등록 대행" at bounding box center [335, 276] width 62 height 79
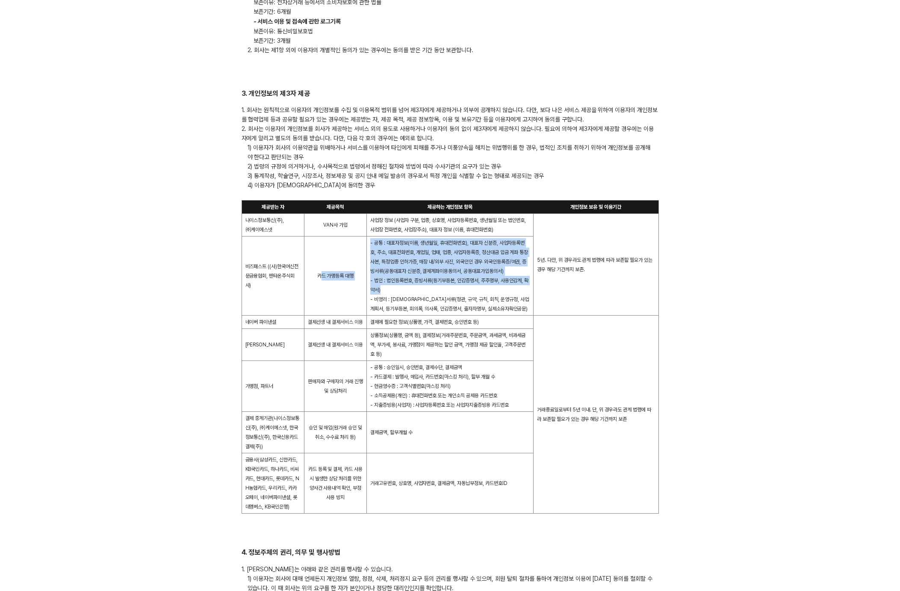
drag, startPoint x: 320, startPoint y: 276, endPoint x: 444, endPoint y: 289, distance: 123.9
click at [442, 289] on tr "비즈패스트 ((사)한국여신전문금융협회, 펜타온주식회사) 카드 가맹등록 대행 - 공통 : 대표자정보(이름, 생년월일, 휴대전화번호), 대표자 신…" at bounding box center [450, 276] width 417 height 79
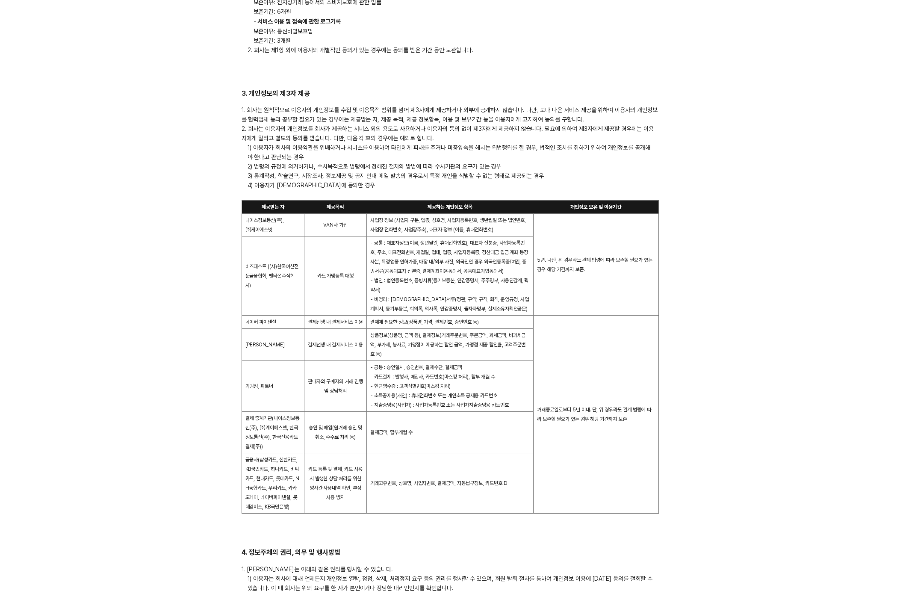
drag, startPoint x: 444, startPoint y: 289, endPoint x: 413, endPoint y: 262, distance: 40.9
click at [444, 289] on td "- 공통 : 대표자정보(이름, 생년월일, 휴대전화번호), 대표자 신분증, 사업자등록번호, 주소, 대표전화번호, 개업일, 업태, 업종, 사업자등…" at bounding box center [450, 276] width 167 height 79
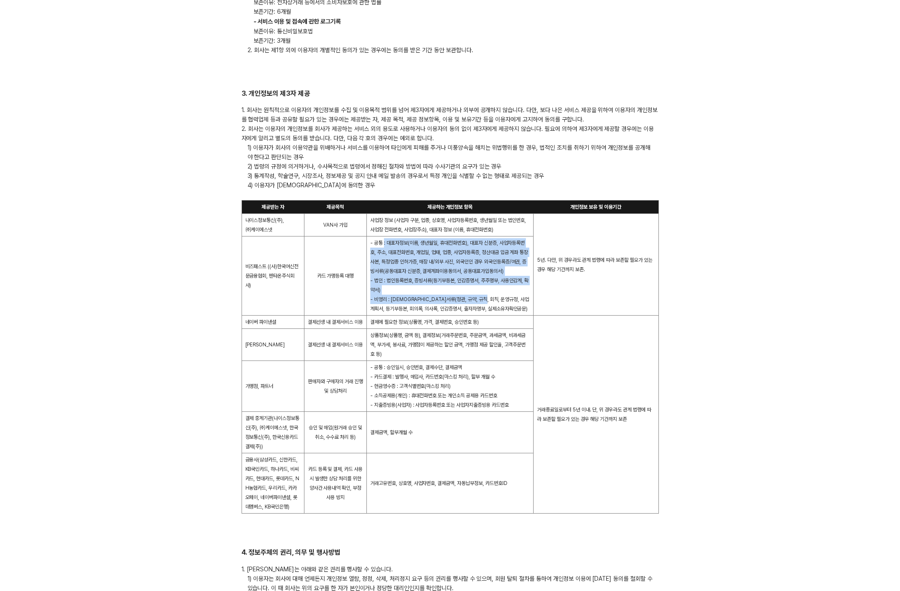
drag, startPoint x: 384, startPoint y: 242, endPoint x: 496, endPoint y: 298, distance: 125.1
click at [495, 298] on td "- 공통 : 대표자정보(이름, 생년월일, 휴대전화번호), 대표자 신분증, 사업자등록번호, 주소, 대표전화번호, 개업일, 업태, 업종, 사업자등…" at bounding box center [450, 276] width 167 height 79
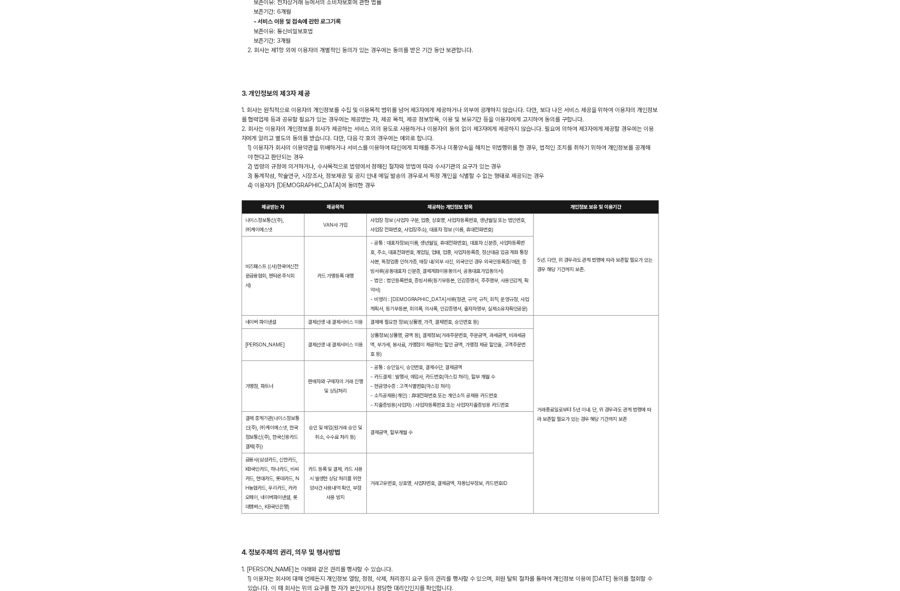
click at [507, 303] on td "- 공통 : 대표자정보(이름, 생년월일, 휴대전화번호), 대표자 신분증, 사업자등록번호, 주소, 대표전화번호, 개업일, 업태, 업종, 사업자등…" at bounding box center [450, 276] width 167 height 79
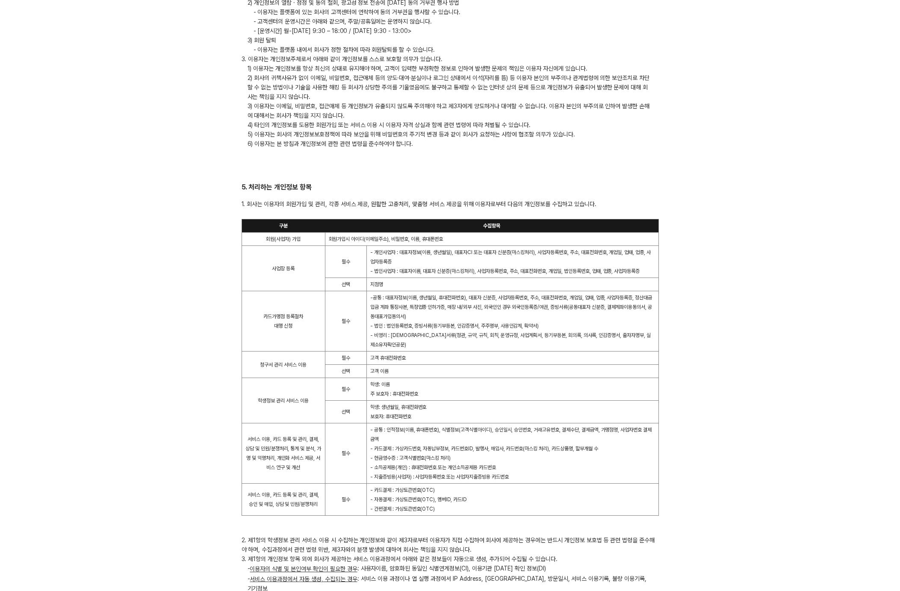
scroll to position [1524, 0]
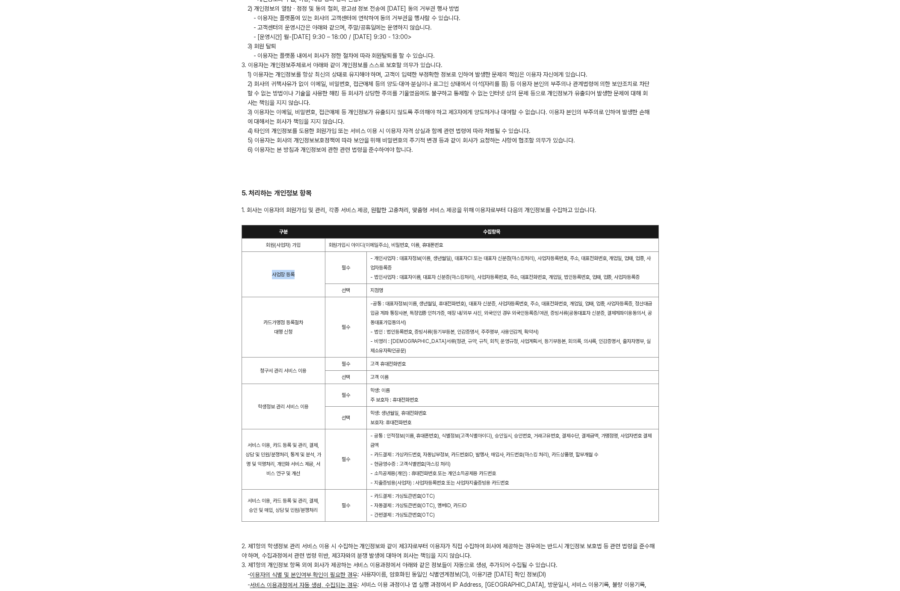
drag, startPoint x: 266, startPoint y: 281, endPoint x: 296, endPoint y: 283, distance: 30.8
click at [295, 282] on td "사업장 등록" at bounding box center [283, 274] width 83 height 45
drag, startPoint x: 373, startPoint y: 266, endPoint x: 426, endPoint y: 280, distance: 55.7
click at [435, 279] on td "- 개인사업자 : 대표자정보(이름, 생년월일), 대표자CI 또는 대표자 신분증(마스킹처리), 사업자등록번호, 주소, 대표전화번호, 개업일, 업…" at bounding box center [513, 268] width 292 height 32
click at [413, 280] on span "- 법인사업자 : 대표자이름, 대표자 신분증(마스킹처리), 사업자등록번호, 주소, 대표전화번호, 개업일, 법인등록번호, 업태, 업종, 사업자등…" at bounding box center [504, 277] width 269 height 6
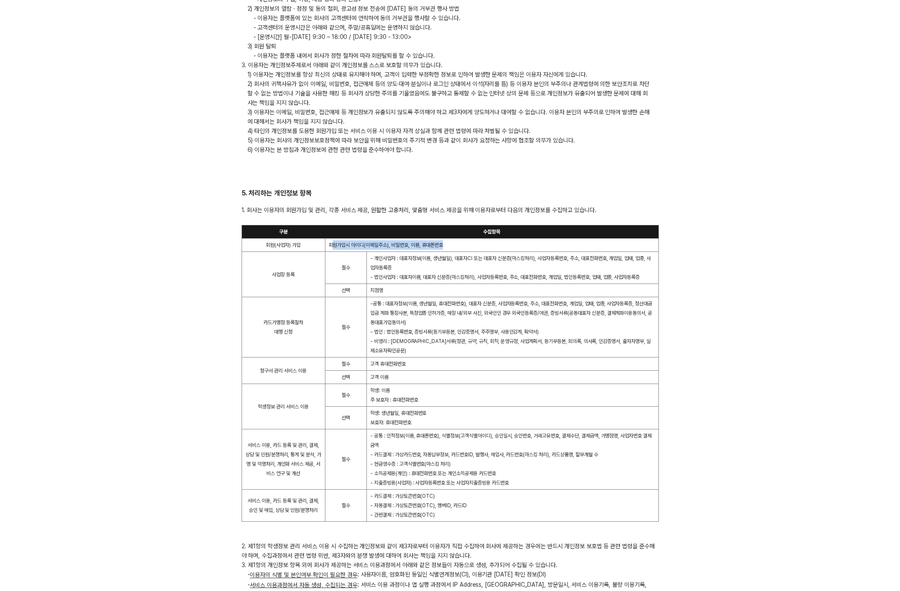
drag, startPoint x: 332, startPoint y: 254, endPoint x: 487, endPoint y: 258, distance: 154.5
click at [487, 252] on td "회원가입시 아이디(이메일주소), 비밀번호, 이름, 휴대폰번호" at bounding box center [492, 245] width 334 height 13
drag, startPoint x: 468, startPoint y: 275, endPoint x: 394, endPoint y: 301, distance: 79.0
click at [468, 275] on td "- 개인사업자 : 대표자정보(이름, 생년월일), 대표자CI 또는 대표자 신분증(마스킹처리), 사업자등록번호, 주소, 대표전화번호, 개업일, 업…" at bounding box center [513, 268] width 292 height 32
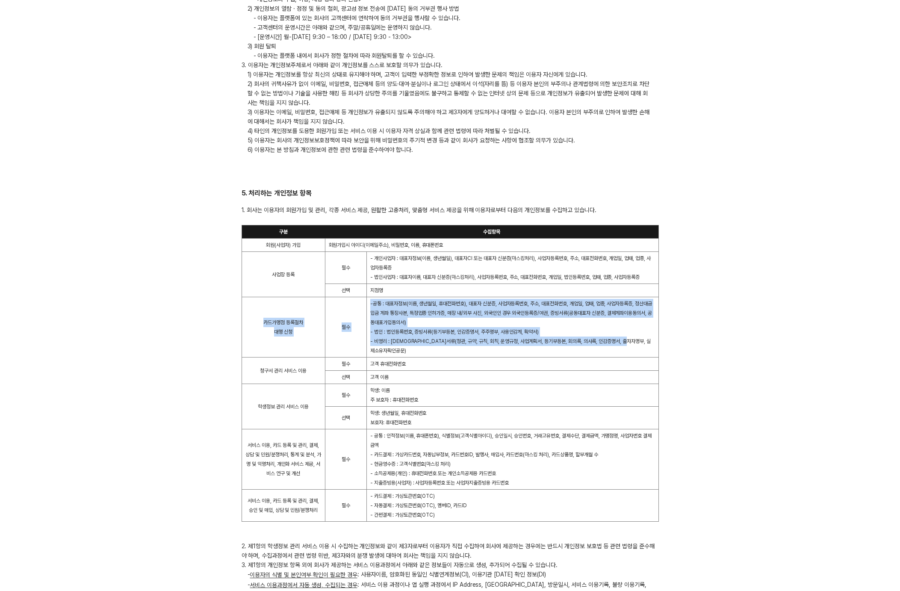
drag, startPoint x: 268, startPoint y: 321, endPoint x: 650, endPoint y: 355, distance: 383.0
click at [650, 355] on tr "카드가맹점 등록절차 대행 신청 필수 -공통 : 대표자정보(이름, 생년월일, 휴대전화번호), 대표자 신분증, 사업자등록번호, 주소, 대표전화번호…" at bounding box center [450, 327] width 417 height 60
click at [643, 352] on span "- 비영리 : [DEMOGRAPHIC_DATA]서류(정관, 규약, 규칙, 회칙, 운영규정, 사업계획서, 등기부등본, 회의록, 의사록, 인감증명…" at bounding box center [510, 345] width 281 height 15
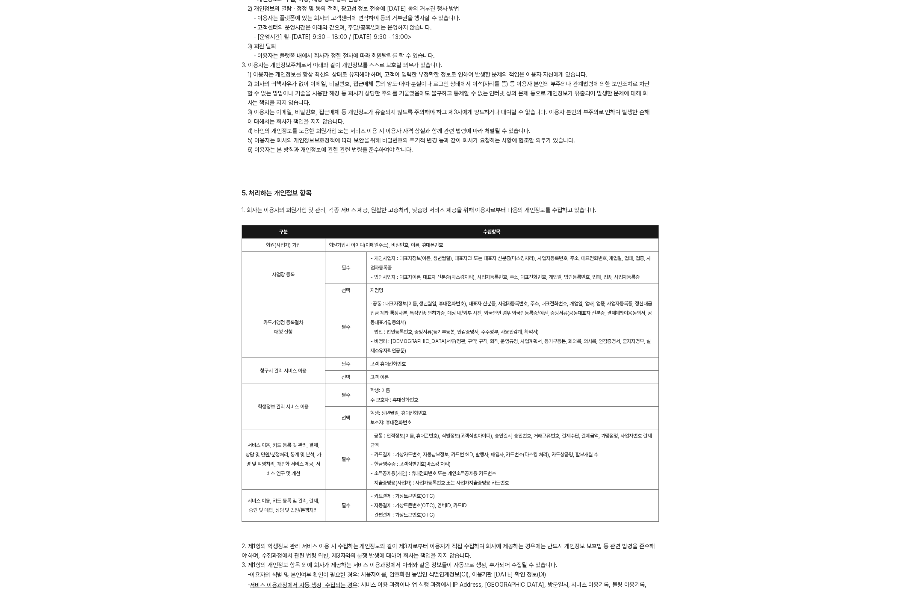
scroll to position [1527, 0]
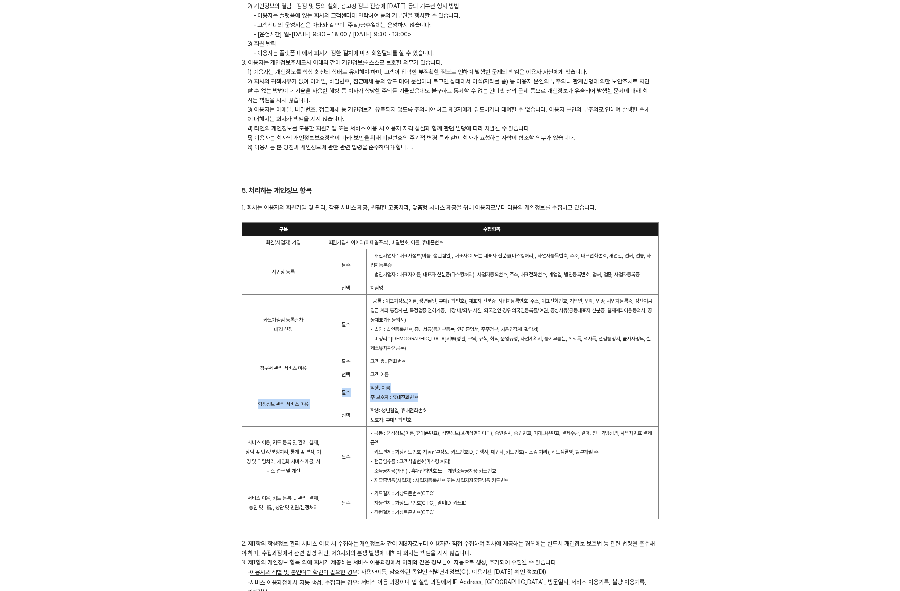
drag, startPoint x: 255, startPoint y: 393, endPoint x: 420, endPoint y: 397, distance: 164.7
click at [420, 397] on tr "학생정보 관리 서비스 이용 필수 학생: 이름 주 보호자 : 휴대전화번호" at bounding box center [450, 393] width 417 height 23
drag, startPoint x: 421, startPoint y: 423, endPoint x: 275, endPoint y: 436, distance: 146.8
click at [294, 425] on tbody "구분 수집항목 회원(사업자) 가입 회원가입시 아이디(이메일주소), 비밀번호, 이름, 휴대폰번호 사업장 등록 필수 - 개인사업자 : 대표자정보(…" at bounding box center [450, 371] width 417 height 296
drag, startPoint x: 246, startPoint y: 440, endPoint x: 306, endPoint y: 478, distance: 71.3
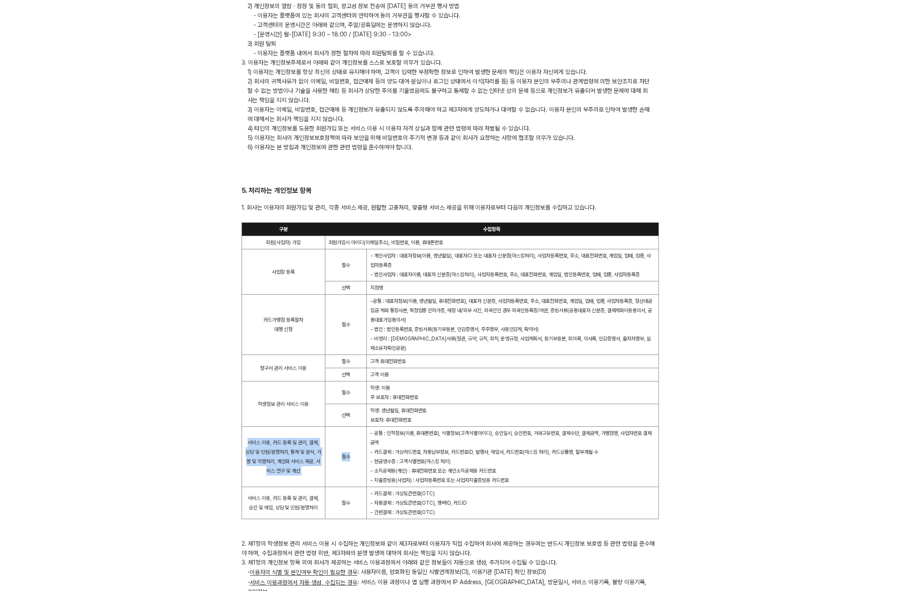
click at [334, 484] on tr "서비스 이용, 카드 등록 및 관리, 결제, 상담 및 민원/분쟁처리, 통계 및 분석, 가명 및 익명처리, 개인화 서비스 제공, 서비스 연구 및 …" at bounding box center [450, 457] width 417 height 60
click at [304, 477] on td "서비스 이용, 카드 등록 및 관리, 결제, 상담 및 민원/분쟁처리, 통계 및 분석, 가명 및 익명처리, 개인화 서비스 제공, 서비스 연구 및 …" at bounding box center [283, 457] width 83 height 60
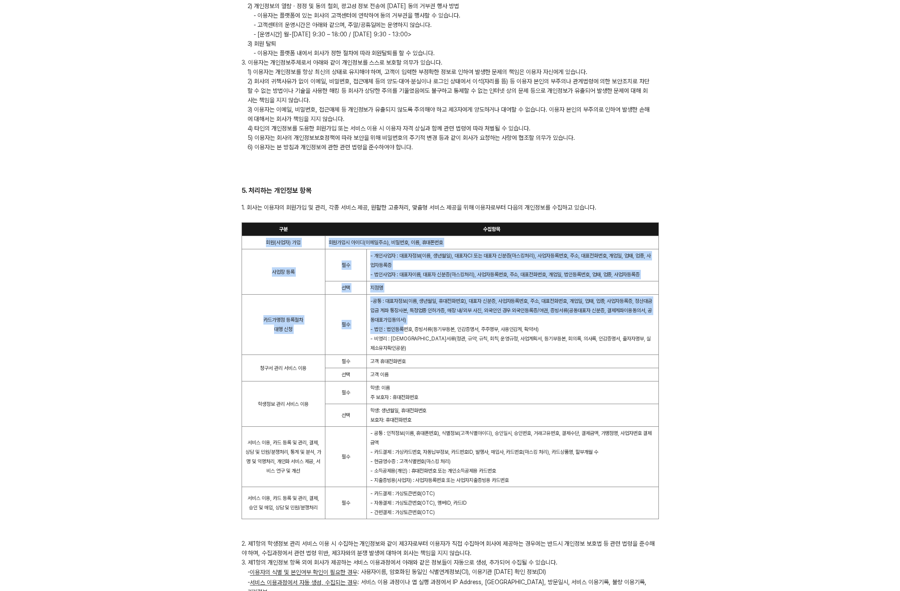
drag, startPoint x: 269, startPoint y: 247, endPoint x: 417, endPoint y: 342, distance: 175.3
click at [408, 341] on tbody "구분 수집항목 회원(사업자) 가입 회원가입시 아이디(이메일주소), 비밀번호, 이름, 휴대폰번호 사업장 등록 필수 - 개인사업자 : 대표자정보(…" at bounding box center [450, 371] width 417 height 296
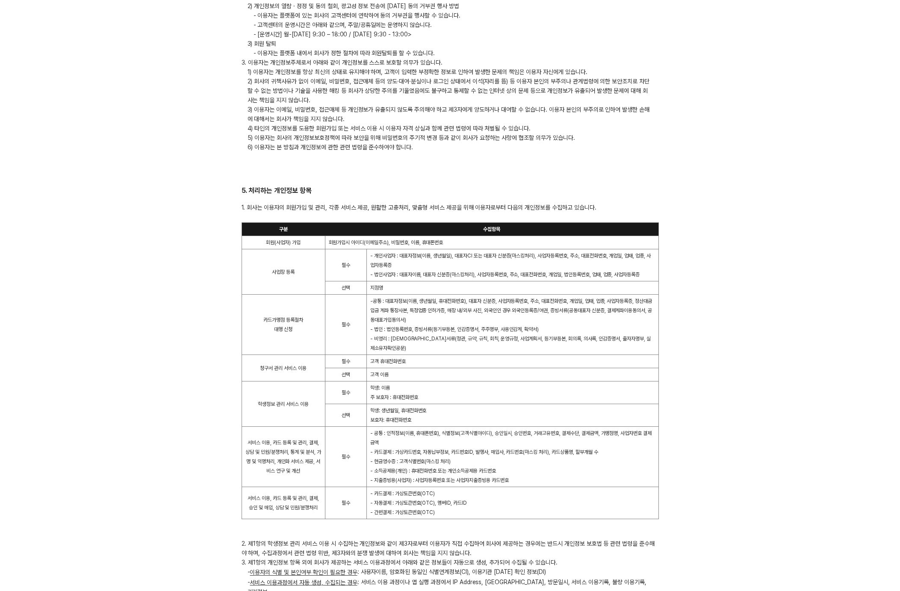
click at [419, 332] on span "- 법인 : 법인등록번호, 증빙서류(등기부등본, 인감증명서, 주주명부, 사용인감계, 확약서)" at bounding box center [454, 329] width 169 height 6
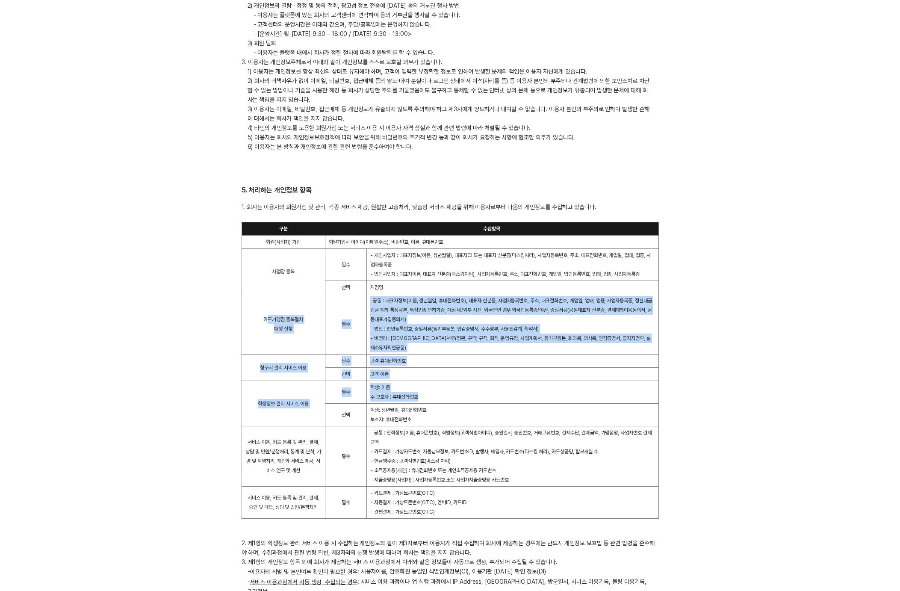
drag, startPoint x: 268, startPoint y: 326, endPoint x: 495, endPoint y: 404, distance: 240.4
click at [473, 403] on tbody "구분 수집항목 회원(사업자) 가입 회원가입시 아이디(이메일주소), 비밀번호, 이름, 휴대폰번호 사업장 등록 필수 - 개인사업자 : 대표자정보(…" at bounding box center [450, 370] width 417 height 296
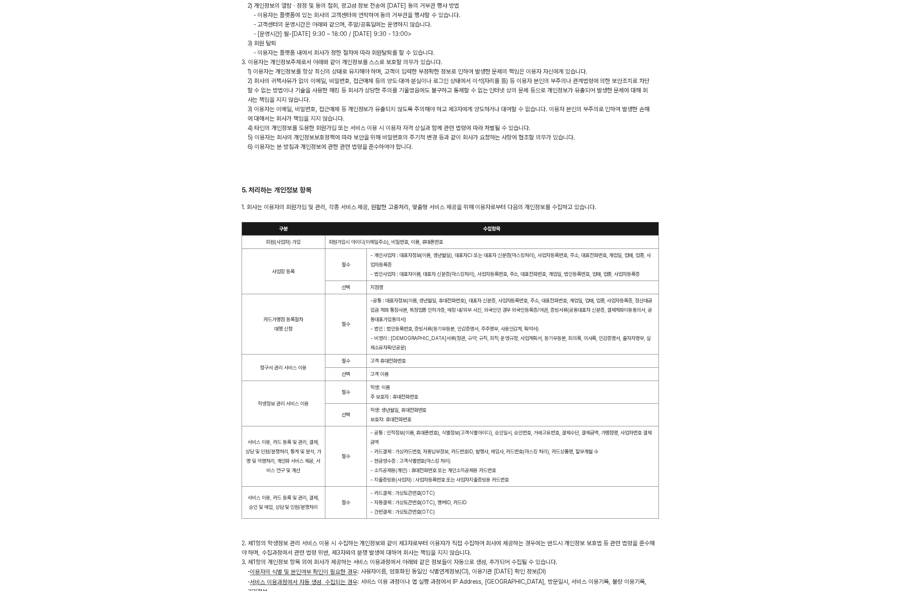
click at [495, 404] on td "학생: 생년월일, 휴대전화번호 보호자: 휴대전화번호" at bounding box center [513, 415] width 292 height 23
drag, startPoint x: 254, startPoint y: 367, endPoint x: 373, endPoint y: 379, distance: 119.9
click at [364, 379] on tbody "구분 수집항목 회원(사업자) 가입 회원가입시 아이디(이메일주소), 비밀번호, 이름, 휴대폰번호 사업장 등록 필수 - 개인사업자 : 대표자정보(…" at bounding box center [450, 370] width 417 height 296
click at [405, 381] on tbody "구분 수집항목 회원(사업자) 가입 회원가입시 아이디(이메일주소), 비밀번호, 이름, 휴대폰번호 사업장 등록 필수 - 개인사업자 : 대표자정보(…" at bounding box center [450, 370] width 417 height 296
click at [313, 433] on td "서비스 이용, 카드 등록 및 관리, 결제, 상담 및 민원/분쟁처리, 통계 및 분석, 가명 및 익명처리, 개인화 서비스 제공, 서비스 연구 및 …" at bounding box center [283, 456] width 83 height 60
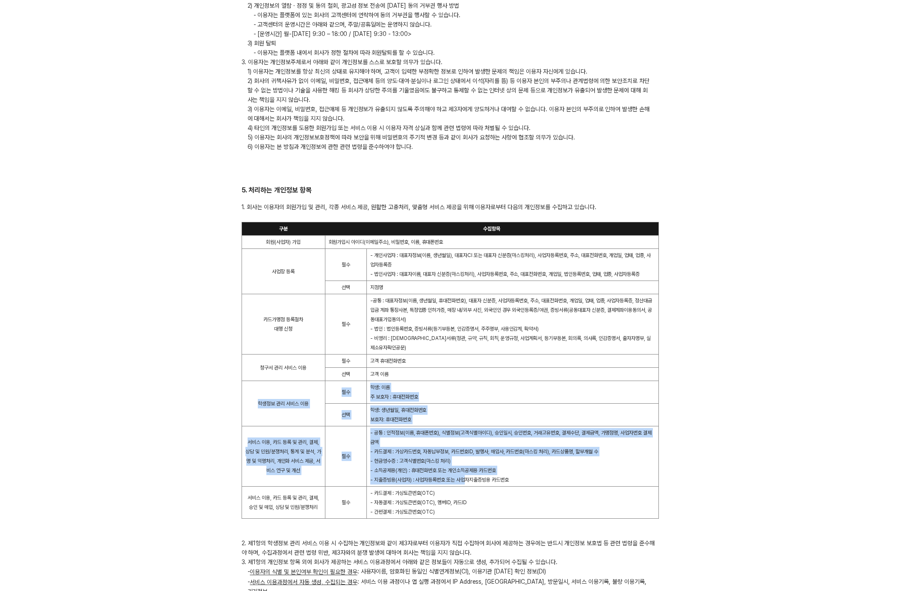
drag, startPoint x: 268, startPoint y: 388, endPoint x: 468, endPoint y: 481, distance: 220.8
click at [468, 481] on tbody "구분 수집항목 회원(사업자) 가입 회원가입시 아이디(이메일주소), 비밀번호, 이름, 휴대폰번호 사업장 등록 필수 - 개인사업자 : 대표자정보(…" at bounding box center [450, 370] width 417 height 296
click at [469, 481] on span "- 소득공제용(개인) : 휴대전화번호 또는 개인소득공제용 카드번호  - 지출증빙용(사업자) : 사업자등록번호 또는 사업자지출증빙용 카드번호" at bounding box center [439, 475] width 139 height 15
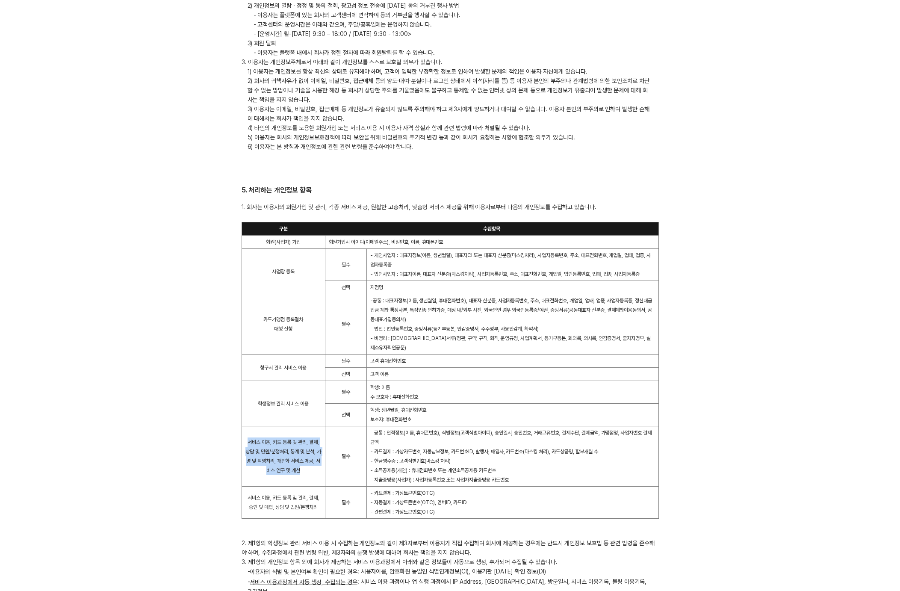
drag, startPoint x: 247, startPoint y: 442, endPoint x: 311, endPoint y: 479, distance: 73.8
click at [310, 479] on td "서비스 이용, 카드 등록 및 관리, 결제, 상담 및 민원/분쟁처리, 통계 및 분석, 가명 및 익명처리, 개인화 서비스 제공, 서비스 연구 및 …" at bounding box center [283, 456] width 83 height 60
click at [311, 479] on td "서비스 이용, 카드 등록 및 관리, 결제, 상담 및 민원/분쟁처리, 통계 및 분석, 가명 및 익명처리, 개인화 서비스 제공, 서비스 연구 및 …" at bounding box center [283, 456] width 83 height 60
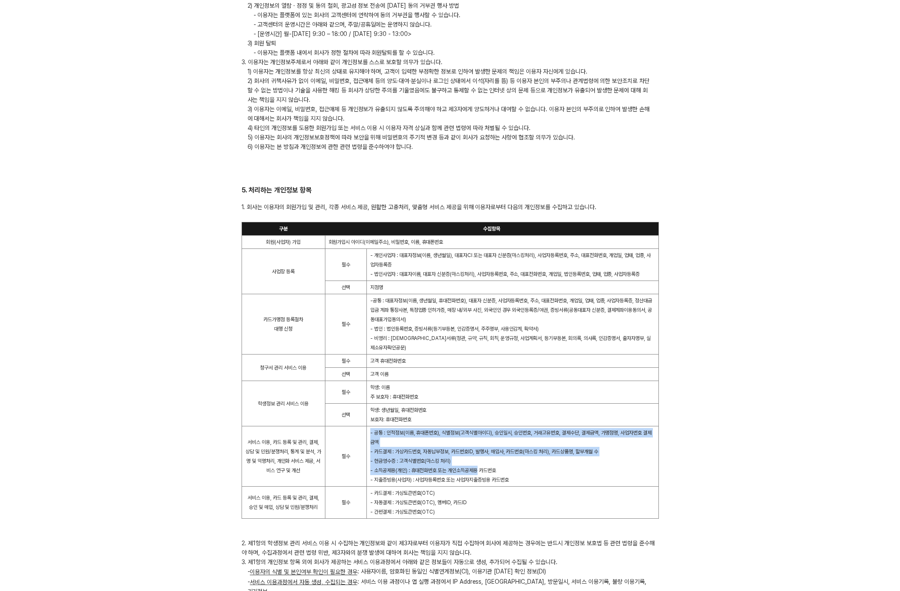
drag, startPoint x: 369, startPoint y: 432, endPoint x: 479, endPoint y: 473, distance: 117.7
click at [479, 473] on td "- 공통 : 인적정보(이름, 휴대폰번호), 식별정보(고객식별아이디), 승인일시, 승인번호, 거래고유번호, 결제수단, 결제금액, 가맹점명, 사업…" at bounding box center [513, 456] width 292 height 60
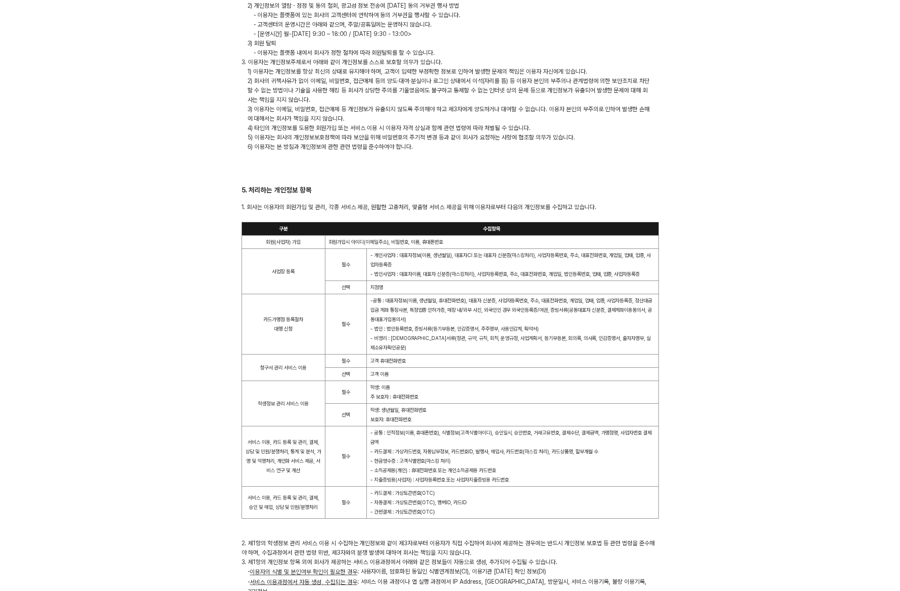
click at [496, 479] on span "- 소득공제용(개인) : 휴대전화번호 또는 개인소득공제용 카드번호  - 지출증빙용(사업자) : 사업자등록번호 또는 사업자지출증빙용 카드번호" at bounding box center [439, 475] width 139 height 15
drag, startPoint x: 526, startPoint y: 480, endPoint x: 402, endPoint y: 436, distance: 132.0
click at [402, 436] on td "- 공통 : 인적정보(이름, 휴대폰번호), 식별정보(고객식별아이디), 승인일시, 승인번호, 거래고유번호, 결제수단, 결제금액, 가맹점명, 사업…" at bounding box center [513, 456] width 292 height 60
drag, startPoint x: 251, startPoint y: 497, endPoint x: 318, endPoint y: 511, distance: 68.5
click at [317, 511] on td "서비스 이용, 카드 등록 및 관리, 결제, 승인 및 매입, 상담 및 민원/분쟁처리" at bounding box center [283, 503] width 83 height 32
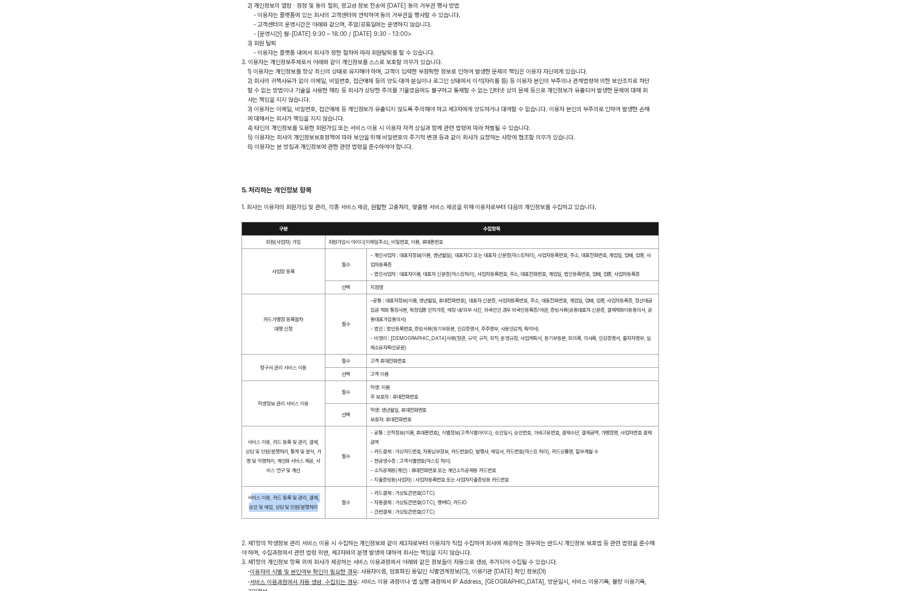
click at [318, 511] on td "서비스 이용, 카드 등록 및 관리, 결제, 승인 및 매입, 상담 및 민원/분쟁처리" at bounding box center [283, 503] width 83 height 32
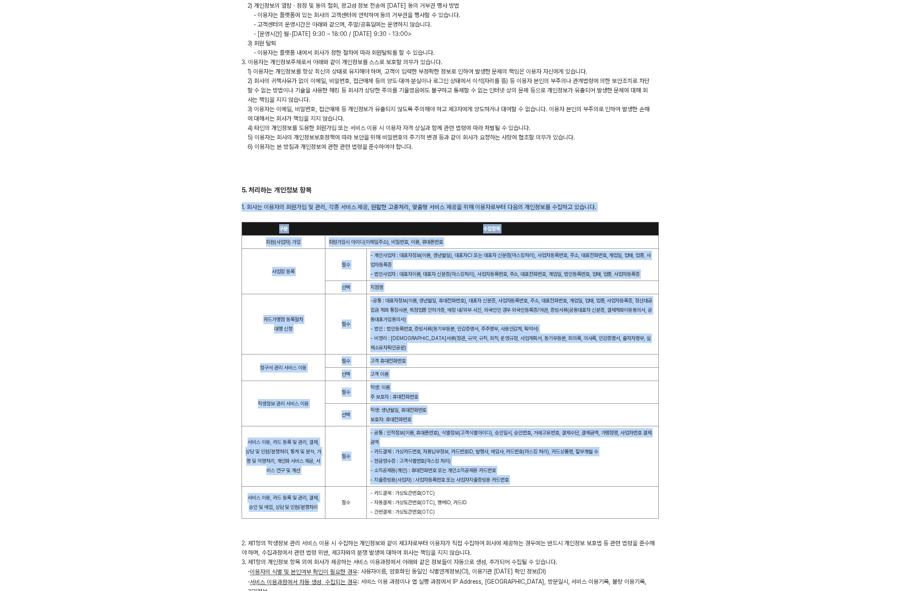
drag, startPoint x: 287, startPoint y: 479, endPoint x: 301, endPoint y: 439, distance: 42.1
click at [237, 422] on div "결제선생 개인정보 처리방침 [DATE] 페이민트 주식회사 (이하 “회사”)는 『정보통신망 이용촉진 및 정보보호 등에 관한 법률』, 『통신비밀보…" at bounding box center [450, 42] width 438 height 3018
click at [323, 446] on td "서비스 이용, 카드 등록 및 관리, 결제, 상담 및 민원/분쟁처리, 통계 및 분석, 가명 및 익명처리, 개인화 서비스 제공, 서비스 연구 및 …" at bounding box center [283, 456] width 83 height 60
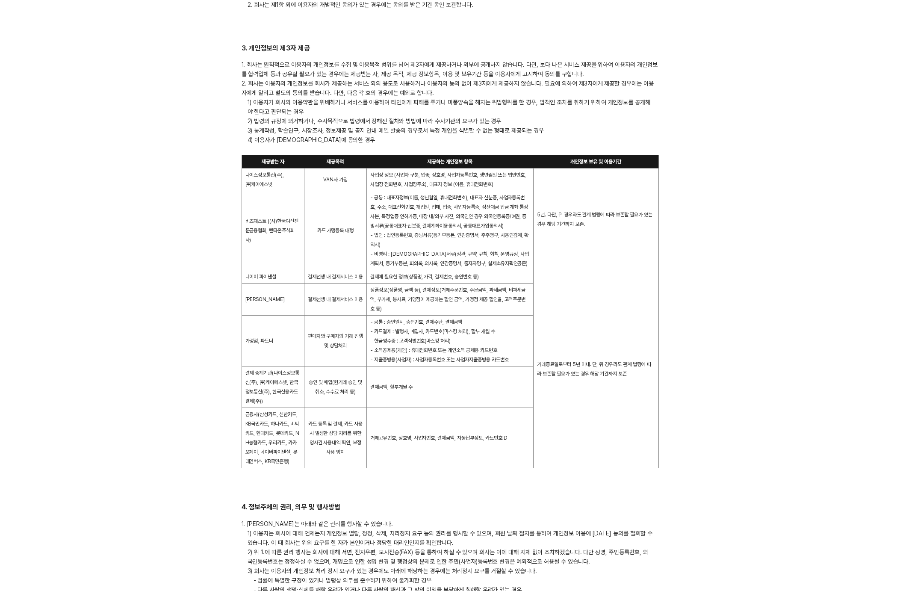
scroll to position [823, 0]
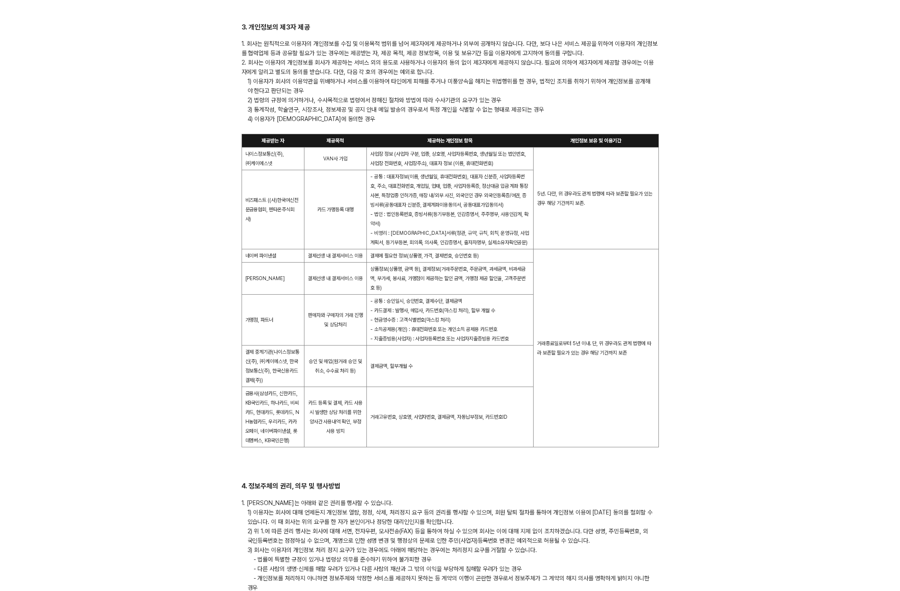
drag, startPoint x: 262, startPoint y: 143, endPoint x: 248, endPoint y: 140, distance: 13.9
click at [262, 143] on th "제공받는 자" at bounding box center [273, 140] width 62 height 13
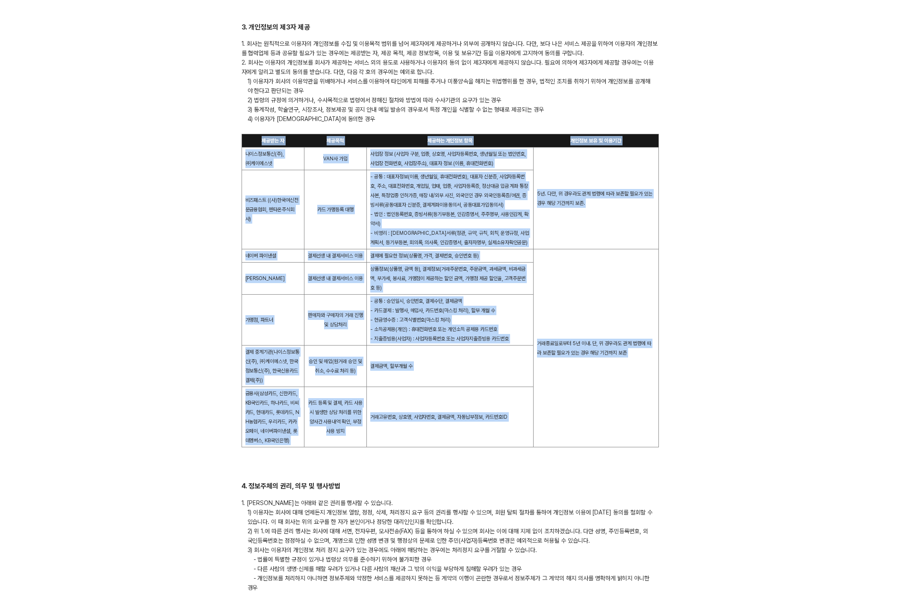
drag, startPoint x: 248, startPoint y: 140, endPoint x: 690, endPoint y: 456, distance: 543.6
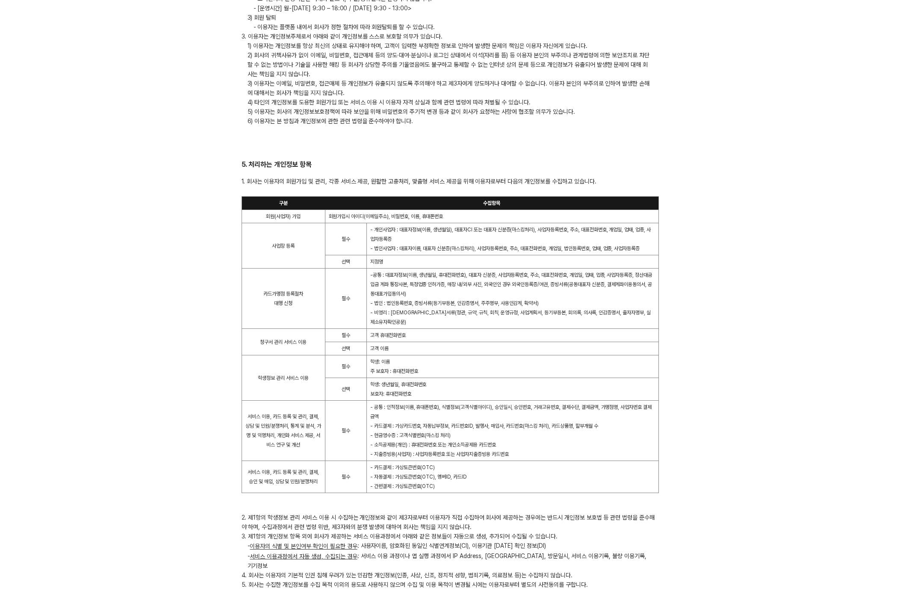
scroll to position [1584, 0]
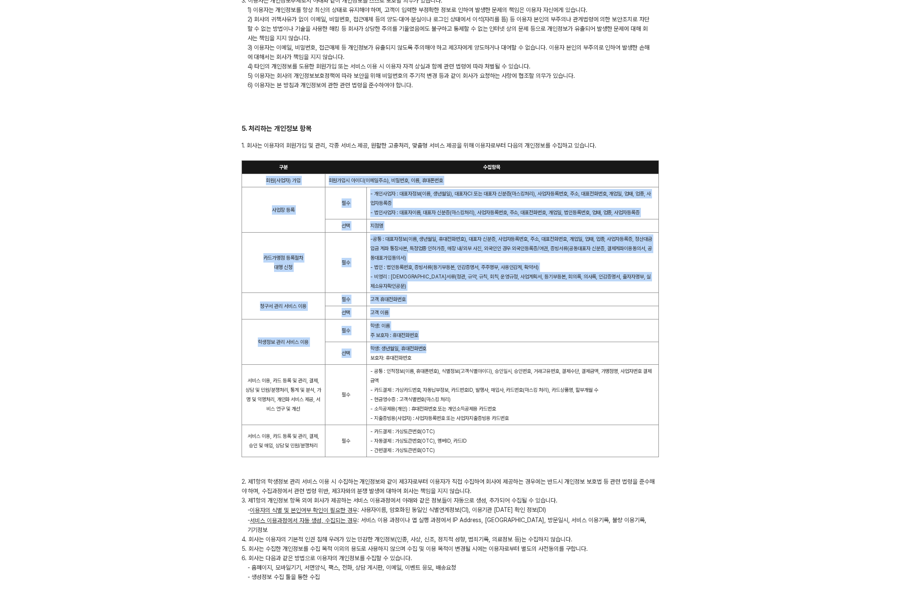
drag, startPoint x: 254, startPoint y: 192, endPoint x: 441, endPoint y: 341, distance: 238.9
click at [441, 343] on tbody "구분 수집항목 회원(사업자) 가입 회원가입시 아이디(이메일주소), 비밀번호, 이름, 휴대폰번호 사업장 등록 필수 - 개인사업자 : 대표자정보(…" at bounding box center [450, 309] width 417 height 296
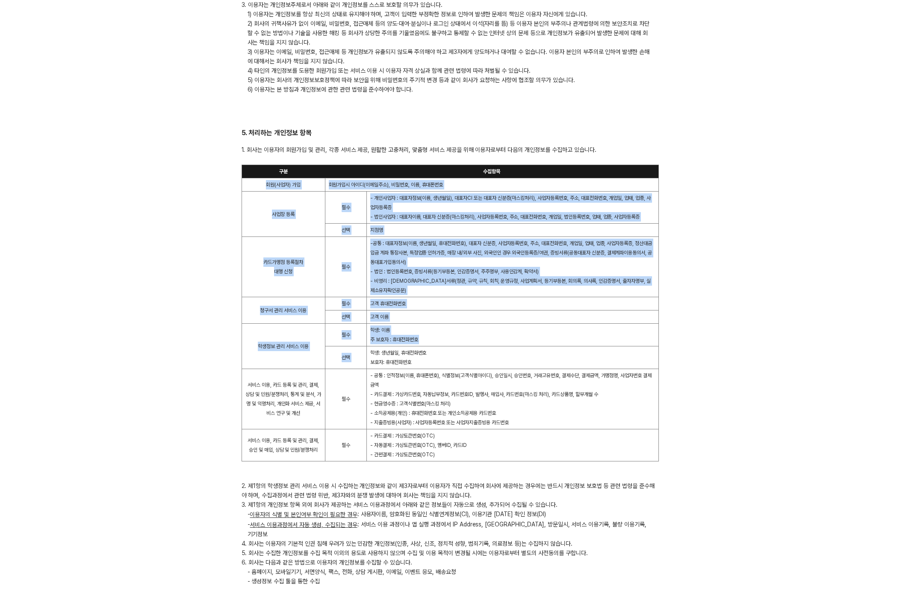
click at [322, 214] on td "사업장 등록" at bounding box center [283, 214] width 83 height 45
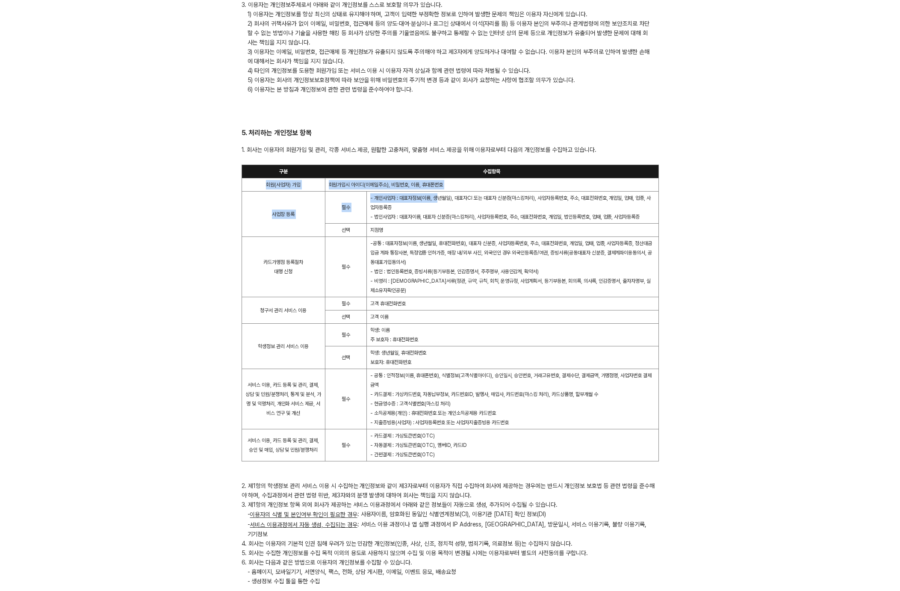
drag, startPoint x: 266, startPoint y: 198, endPoint x: 439, endPoint y: 207, distance: 173.0
click at [440, 206] on tbody "구분 수집항목 회원(사업자) 가입 회원가입시 아이디(이메일주소), 비밀번호, 이름, 휴대폰번호 사업장 등록 필수 - 개인사업자 : 대표자정보(…" at bounding box center [450, 313] width 417 height 296
click at [435, 209] on span "- 개인사업자 : 대표자정보(이름, 생년월일), 대표자CI 또는 대표자 신분증(마스킹처리), 사업자등록번호, 주소, 대표전화번호, 개업일, 업…" at bounding box center [510, 202] width 281 height 15
drag, startPoint x: 277, startPoint y: 190, endPoint x: 426, endPoint y: 198, distance: 149.5
click at [425, 192] on tr "회원(사업자) 가입 회원가입시 아이디([GEOGRAPHIC_DATA]), 비밀번호, 이름, 휴대폰번호" at bounding box center [450, 184] width 417 height 13
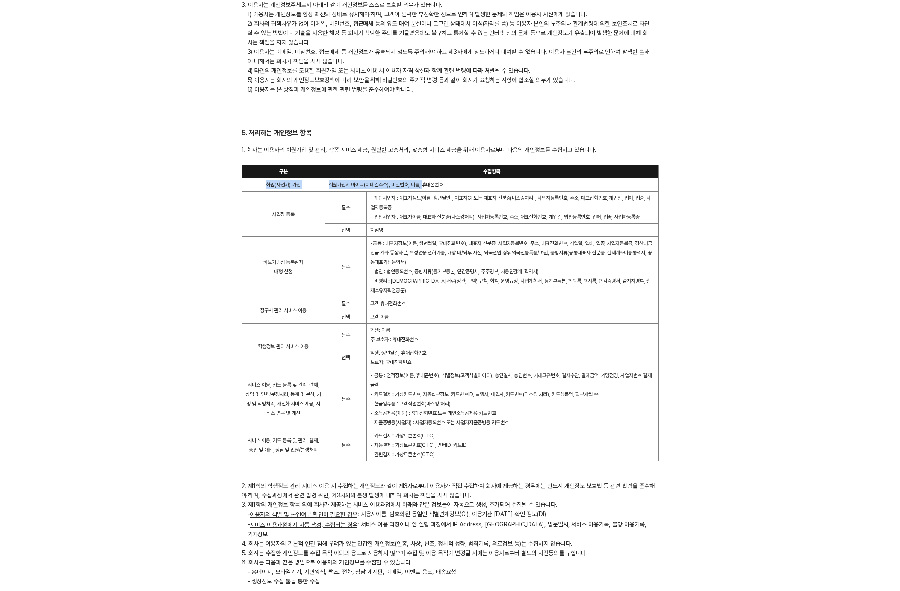
click at [426, 192] on td "회원가입시 아이디(이메일주소), 비밀번호, 이름, 휴대폰번호" at bounding box center [492, 184] width 334 height 13
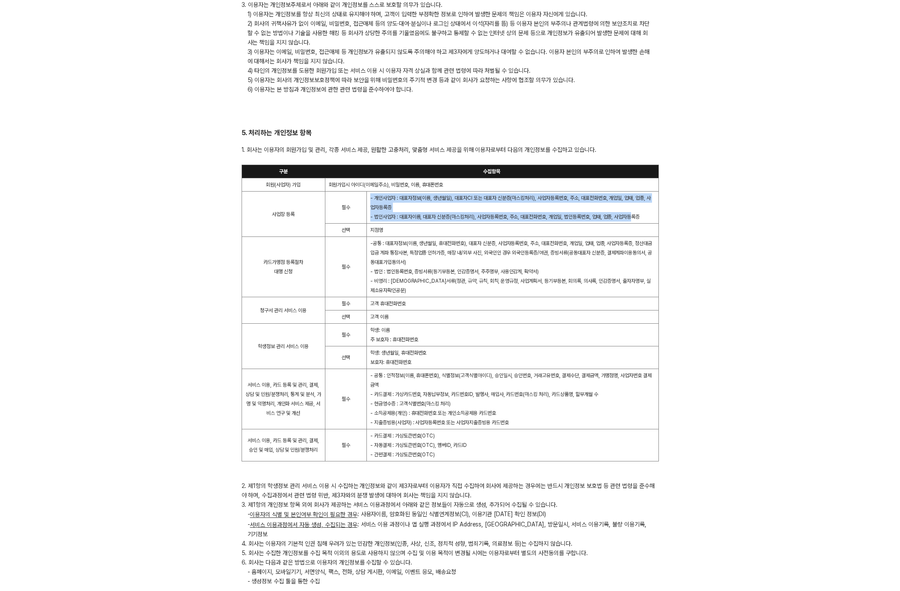
drag, startPoint x: 370, startPoint y: 208, endPoint x: 640, endPoint y: 230, distance: 270.7
click at [640, 224] on td "- 개인사업자 : 대표자정보(이름, 생년월일), 대표자CI 또는 대표자 신분증(마스킹처리), 사업자등록번호, 주소, 대표전화번호, 개업일, 업…" at bounding box center [513, 208] width 292 height 32
click at [393, 220] on span "- 법인사업자 : 대표자이름, 대표자 신분증(마스킹처리), 사업자등록번호, 주소, 대표전화번호, 개업일, 법인등록번호, 업태, 업종, 사업자등…" at bounding box center [504, 217] width 269 height 6
drag, startPoint x: 286, startPoint y: 210, endPoint x: 557, endPoint y: 257, distance: 275.7
click at [557, 257] on tbody "구분 수집항목 회원(사업자) 가입 회원가입시 아이디(이메일주소), 비밀번호, 이름, 휴대폰번호 사업장 등록 필수 - 개인사업자 : 대표자정보(…" at bounding box center [450, 313] width 417 height 296
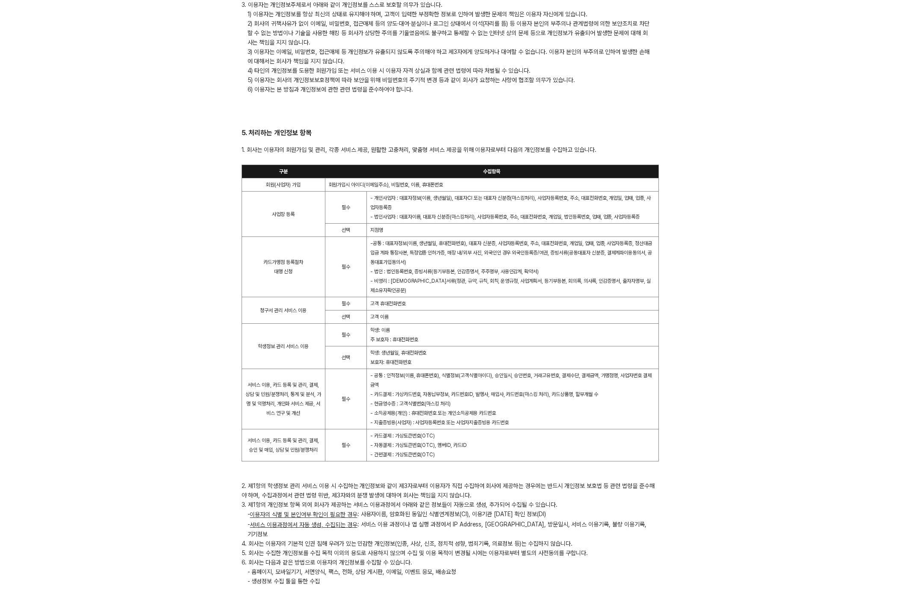
drag, startPoint x: 557, startPoint y: 257, endPoint x: 515, endPoint y: 272, distance: 44.8
click at [557, 257] on td "-공통 : 대표자정보(이름, 생년월일, 휴대전화번호), 대표자 신분증, 사업자등록번호, 주소, 대표전화번호, 개업일, 업태, 업종, 사업자등록…" at bounding box center [513, 267] width 292 height 60
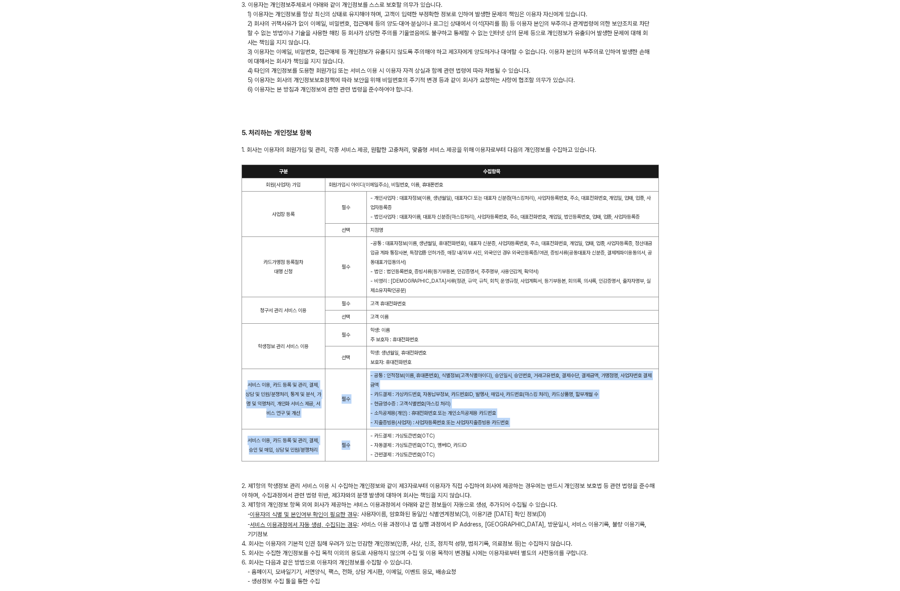
drag, startPoint x: 250, startPoint y: 376, endPoint x: 544, endPoint y: 430, distance: 298.5
click at [543, 431] on tbody "구분 수집항목 회원(사업자) 가입 회원가입시 아이디(이메일주소), 비밀번호, 이름, 휴대폰번호 사업장 등록 필수 - 개인사업자 : 대표자정보(…" at bounding box center [450, 313] width 417 height 296
click at [544, 430] on td "- 카드결제 : 가상토큰번호(OTC) - 자동결제 : 가상토큰번호(OTC), 멤버ID, 카드ID - 간편결제 : 가상토큰번호(OTC)" at bounding box center [513, 445] width 292 height 32
drag, startPoint x: 472, startPoint y: 454, endPoint x: 263, endPoint y: 349, distance: 233.6
click at [263, 349] on tbody "구분 수집항목 회원(사업자) 가입 회원가입시 아이디(이메일주소), 비밀번호, 이름, 휴대폰번호 사업장 등록 필수 - 개인사업자 : 대표자정보(…" at bounding box center [450, 313] width 417 height 296
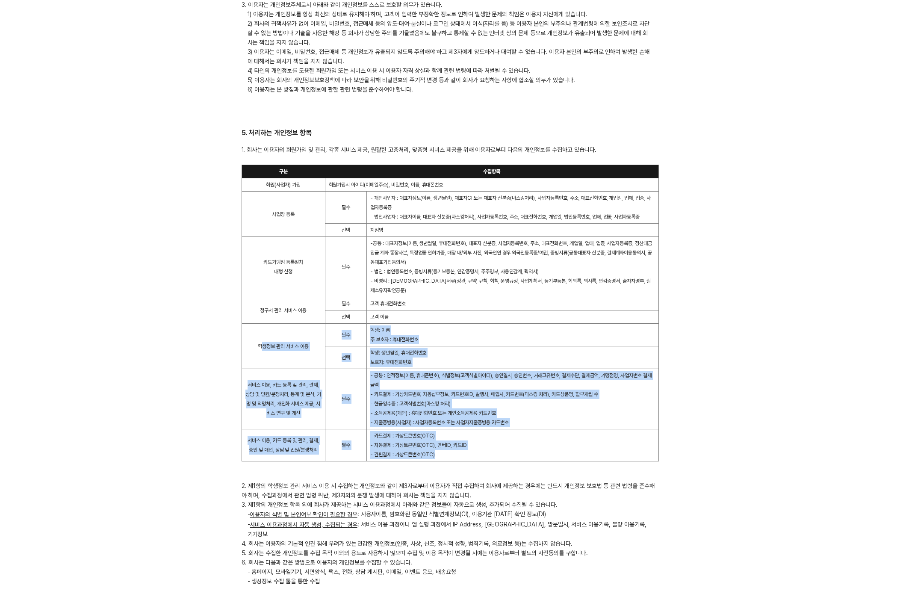
click at [356, 352] on td "선택" at bounding box center [346, 357] width 42 height 23
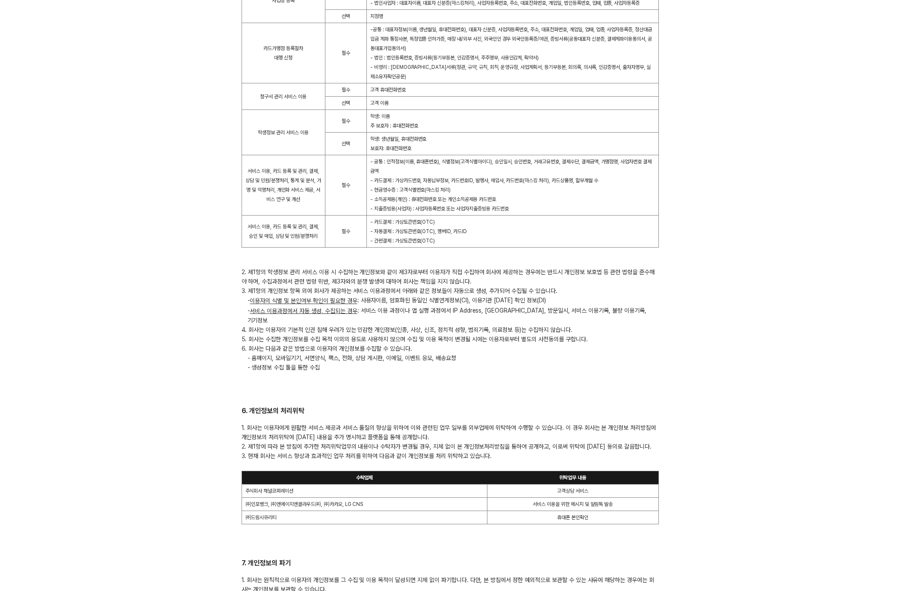
scroll to position [1930, 0]
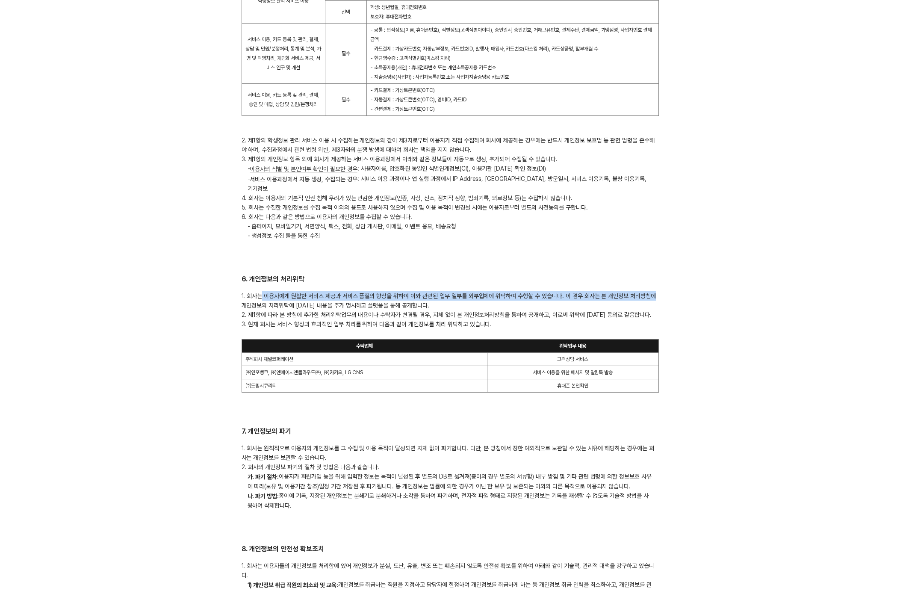
drag, startPoint x: 261, startPoint y: 284, endPoint x: 709, endPoint y: 284, distance: 448.3
click at [254, 292] on div "1. 회사는 이용자에게 원활한 서비스 제공과 서비스 품질의 향상을 위하여 이와 관련된 업무 일부를 외부업체에 위탁하여 수행할 수 있습니다. 이…" at bounding box center [450, 341] width 417 height 101
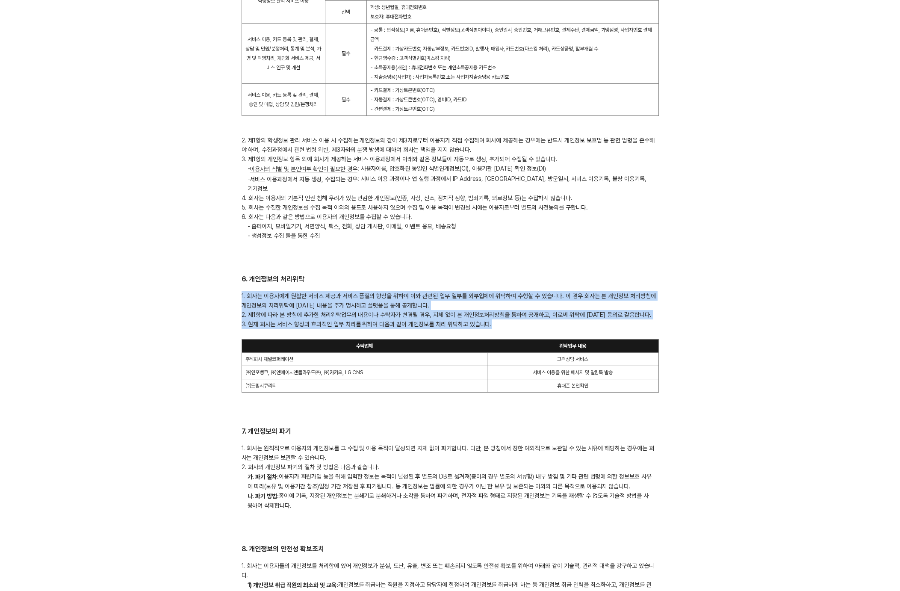
drag, startPoint x: 241, startPoint y: 286, endPoint x: 596, endPoint y: 314, distance: 356.5
click at [596, 314] on div "1. 회사는 이용자에게 원활한 서비스 제공과 서비스 품질의 향상을 위하여 이와 관련된 업무 일부를 외부업체에 위탁하여 수행할 수 있습니다. 이…" at bounding box center [450, 341] width 417 height 101
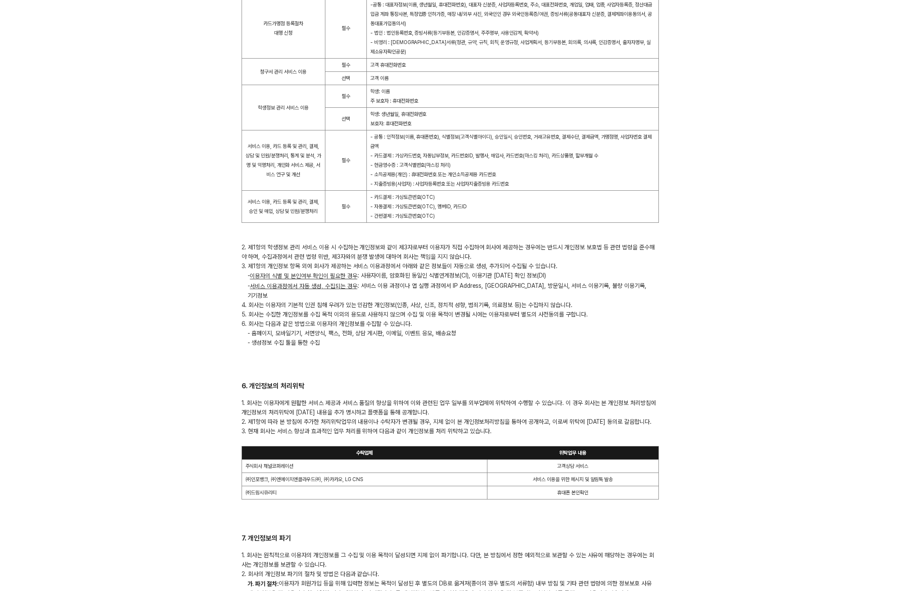
scroll to position [1823, 0]
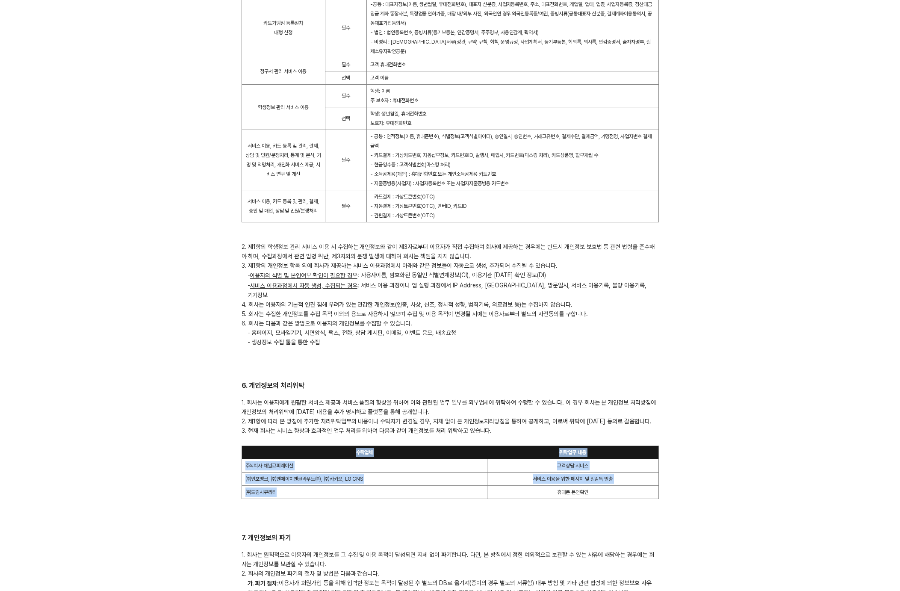
drag, startPoint x: 323, startPoint y: 482, endPoint x: 247, endPoint y: 450, distance: 82.5
click at [243, 448] on tbody "수탁업체 위탁업무 내용 주식회사 채널코퍼레이션 고객상담 서비스 ㈜인포뱅크, ㈜엔에이치엔클라우드㈜, ㈜카카오, LG CNS 서비스 이용을 위한 …" at bounding box center [450, 472] width 417 height 53
drag, startPoint x: 271, startPoint y: 469, endPoint x: 263, endPoint y: 466, distance: 8.0
click at [271, 472] on td "㈜인포뱅크, ㈜엔에이치엔클라우드㈜, ㈜카카오, LG CNS" at bounding box center [365, 478] width 246 height 13
drag, startPoint x: 261, startPoint y: 457, endPoint x: 571, endPoint y: 485, distance: 311.3
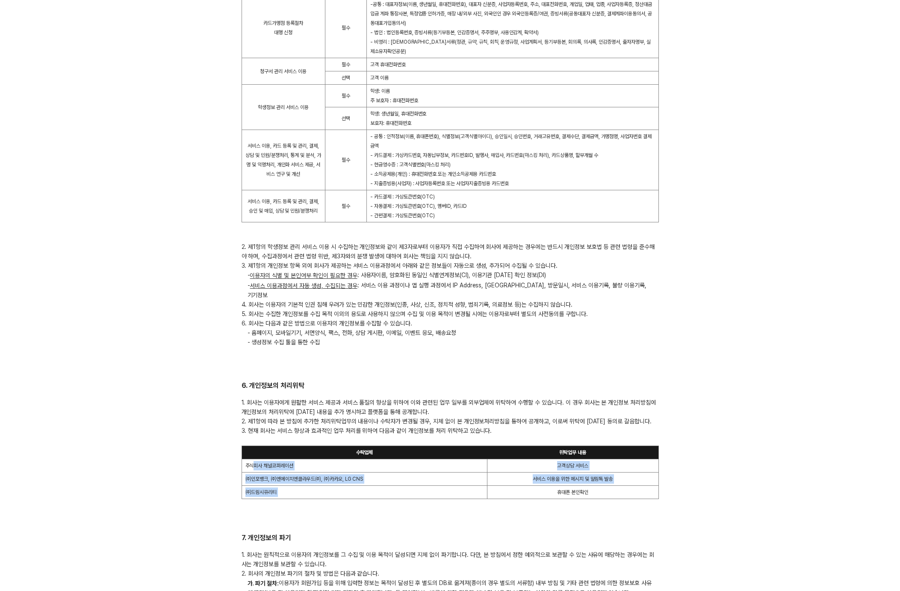
click at [514, 485] on tbody "수탁업체 위탁업무 내용 주식회사 채널코퍼레이션 고객상담 서비스 ㈜인포뱅크, ㈜엔에이치엔클라우드㈜, ㈜카카오, LG CNS 서비스 이용을 위한 …" at bounding box center [450, 472] width 417 height 53
drag, startPoint x: 579, startPoint y: 485, endPoint x: 602, endPoint y: 488, distance: 22.9
click at [581, 485] on td "휴대폰 본인확인" at bounding box center [573, 491] width 172 height 13
drag, startPoint x: 633, startPoint y: 487, endPoint x: 281, endPoint y: 454, distance: 354.0
click at [257, 447] on tbody "수탁업체 위탁업무 내용 주식회사 채널코퍼레이션 고객상담 서비스 ㈜인포뱅크, ㈜엔에이치엔클라우드㈜, ㈜카카오, LG CNS 서비스 이용을 위한 …" at bounding box center [450, 472] width 417 height 53
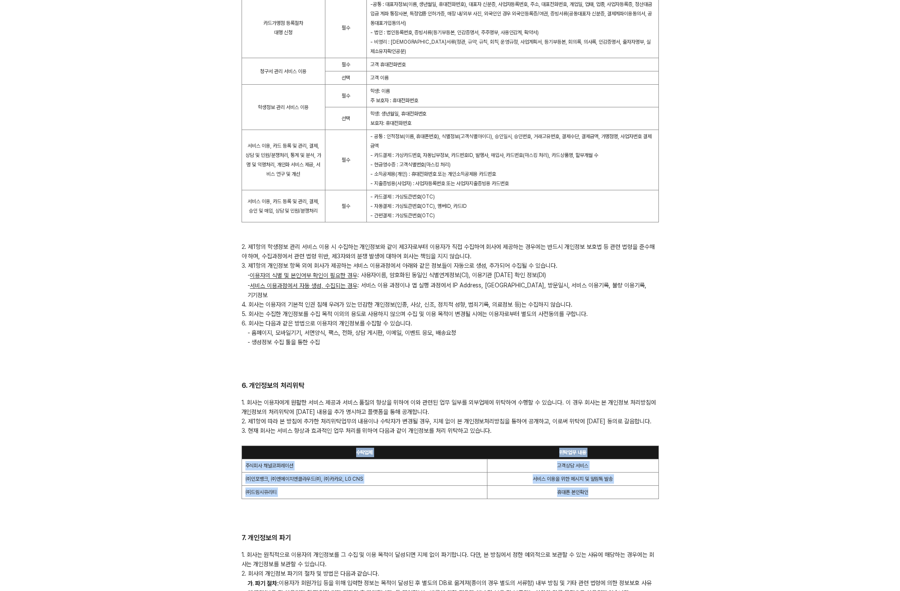
click at [299, 459] on td "주식회사 채널코퍼레이션" at bounding box center [365, 465] width 246 height 13
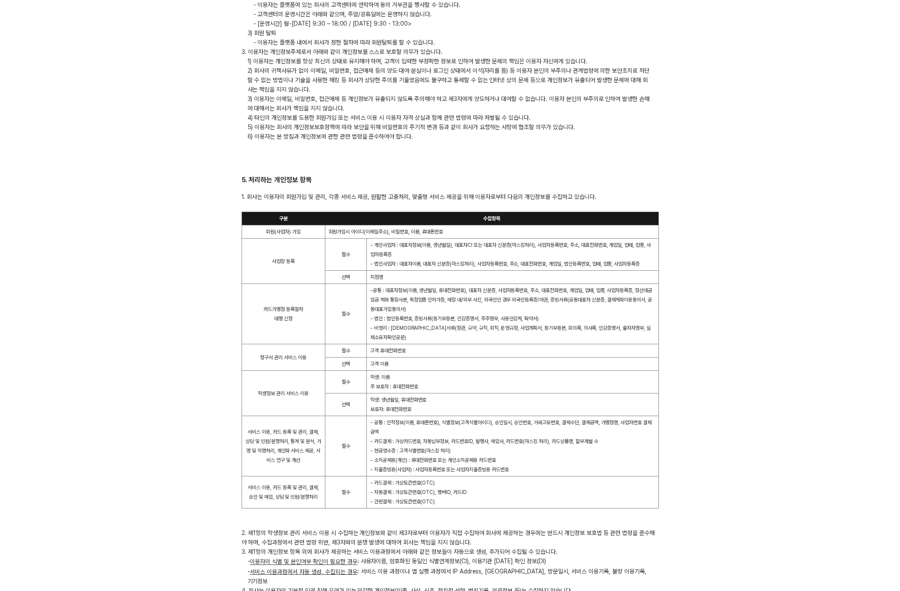
scroll to position [1541, 0]
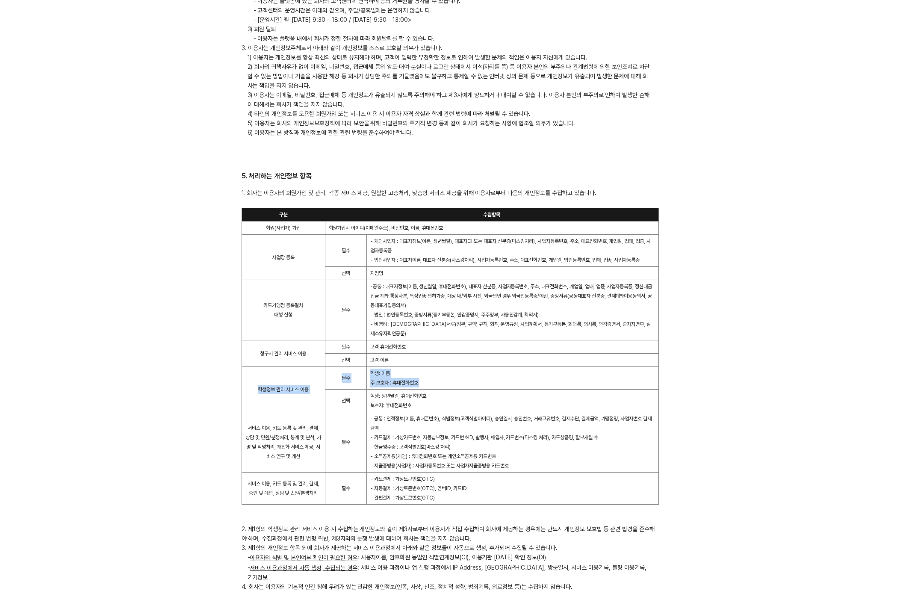
drag, startPoint x: 260, startPoint y: 388, endPoint x: 347, endPoint y: 393, distance: 87.8
click at [347, 393] on tbody "구분 수집항목 회원(사업자) 가입 회원가입시 아이디(이메일주소), 비밀번호, 이름, 휴대폰번호 사업장 등록 필수 - 개인사업자 : 대표자정보(…" at bounding box center [450, 356] width 417 height 296
click at [298, 393] on td "학생정보 관리 서비스 이용" at bounding box center [283, 389] width 83 height 45
drag, startPoint x: 496, startPoint y: 403, endPoint x: 269, endPoint y: 381, distance: 227.7
click at [269, 381] on tbody "구분 수집항목 회원(사업자) 가입 회원가입시 아이디(이메일주소), 비밀번호, 이름, 휴대폰번호 사업장 등록 필수 - 개인사업자 : 대표자정보(…" at bounding box center [450, 356] width 417 height 296
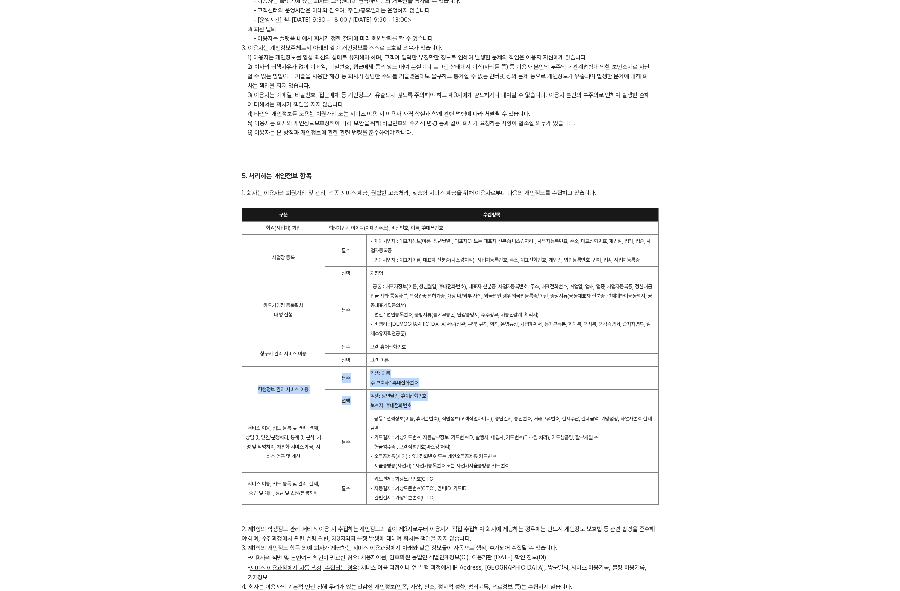
click at [266, 391] on td "학생정보 관리 서비스 이용" at bounding box center [283, 389] width 83 height 45
drag, startPoint x: 280, startPoint y: 388, endPoint x: 448, endPoint y: 401, distance: 169.1
click at [448, 401] on tbody "구분 수집항목 회원(사업자) 가입 회원가입시 아이디(이메일주소), 비밀번호, 이름, 휴대폰번호 사업장 등록 필수 - 개인사업자 : 대표자정보(…" at bounding box center [450, 356] width 417 height 296
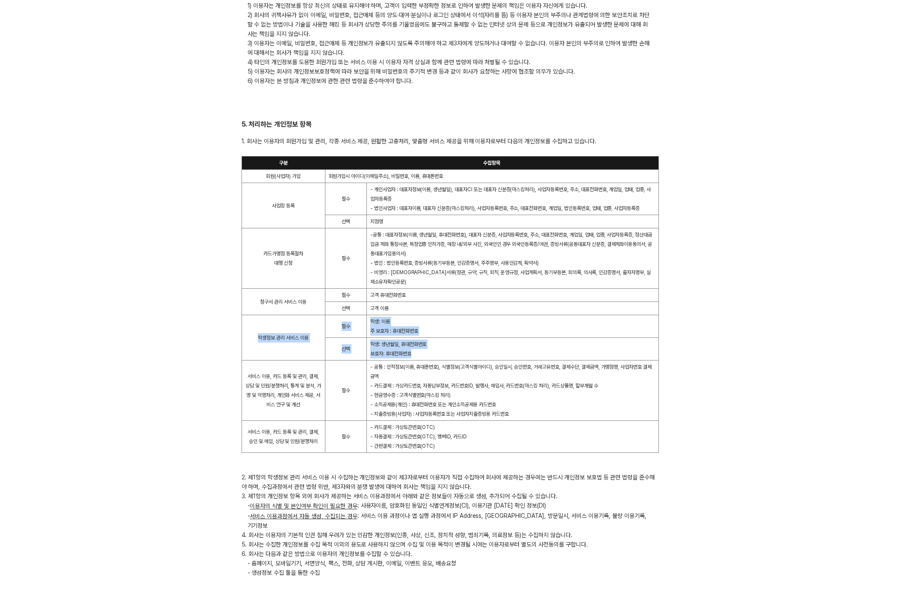
scroll to position [1519, 0]
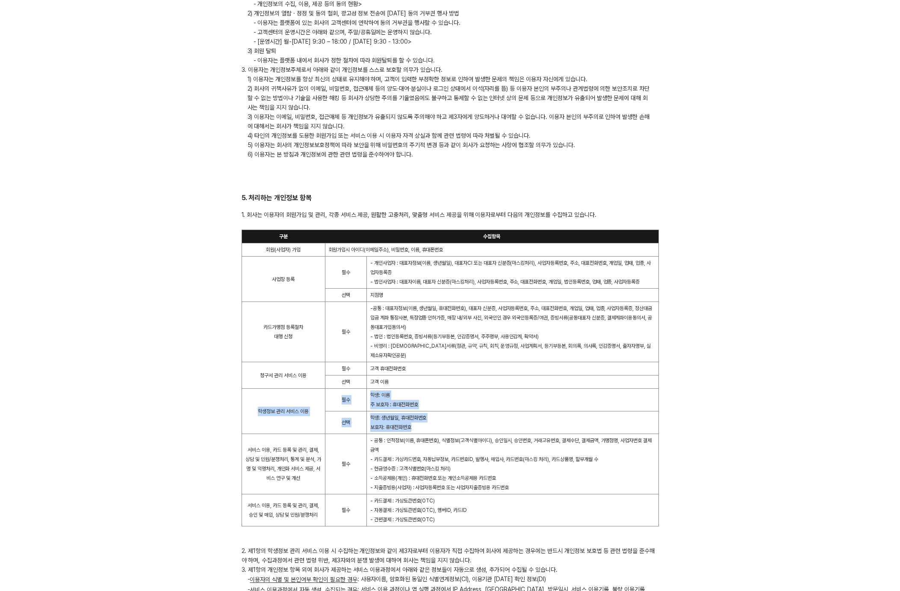
click at [400, 422] on td "학생: 생년월일, 휴대전화번호 보호자: 휴대전화번호" at bounding box center [513, 422] width 292 height 23
drag, startPoint x: 263, startPoint y: 411, endPoint x: 482, endPoint y: 411, distance: 218.1
click at [482, 411] on tbody "구분 수집항목 회원(사업자) 가입 회원가입시 아이디(이메일주소), 비밀번호, 이름, 휴대폰번호 사업장 등록 필수 - 개인사업자 : 대표자정보(…" at bounding box center [450, 378] width 417 height 296
click at [482, 411] on td "학생: 생년월일, 휴대전화번호 보호자: 휴대전화번호" at bounding box center [513, 422] width 292 height 23
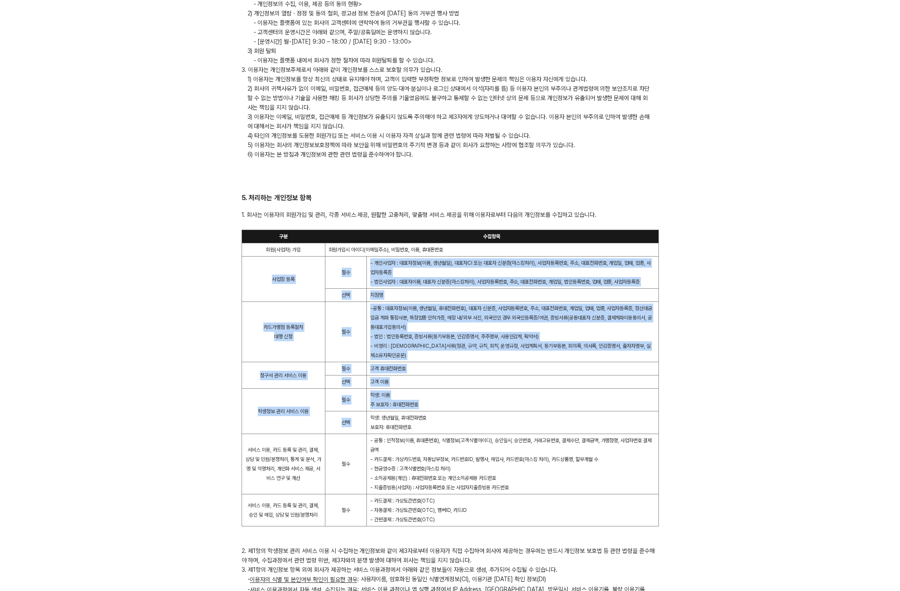
drag, startPoint x: 265, startPoint y: 286, endPoint x: 562, endPoint y: 417, distance: 324.4
click at [558, 416] on tbody "구분 수집항목 회원(사업자) 가입 회원가입시 아이디(이메일주소), 비밀번호, 이름, 휴대폰번호 사업장 등록 필수 - 개인사업자 : 대표자정보(…" at bounding box center [450, 378] width 417 height 296
click at [562, 417] on td "학생: 생년월일, 휴대전화번호 보호자: 휴대전화번호" at bounding box center [513, 422] width 292 height 23
